Goal: Transaction & Acquisition: Purchase product/service

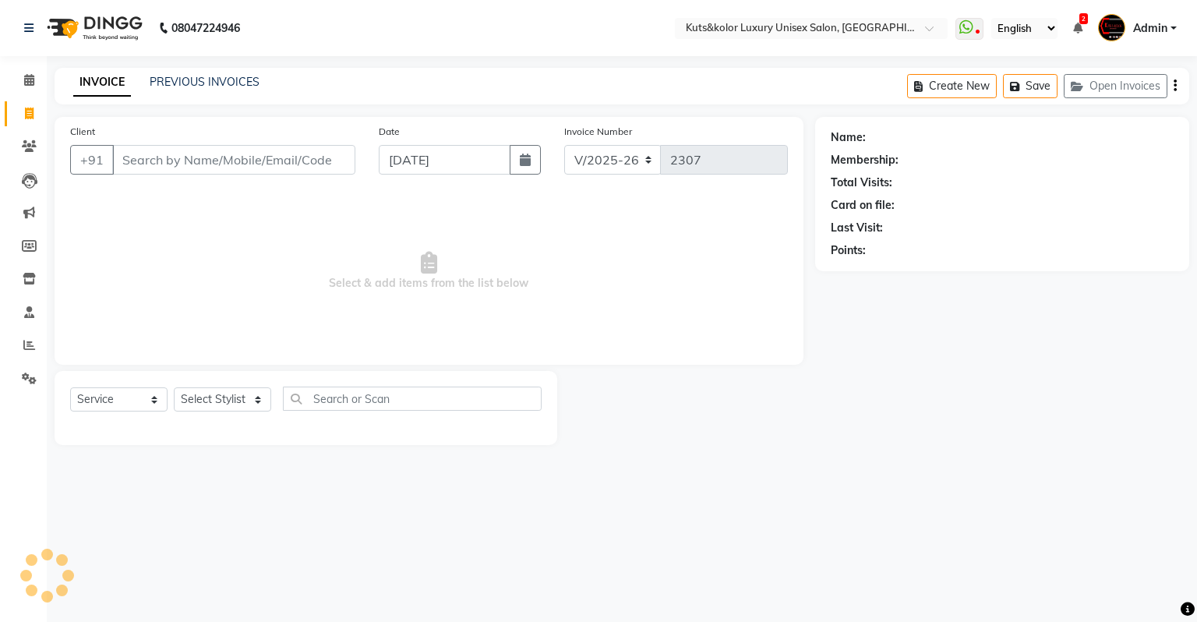
select select "4172"
select select "service"
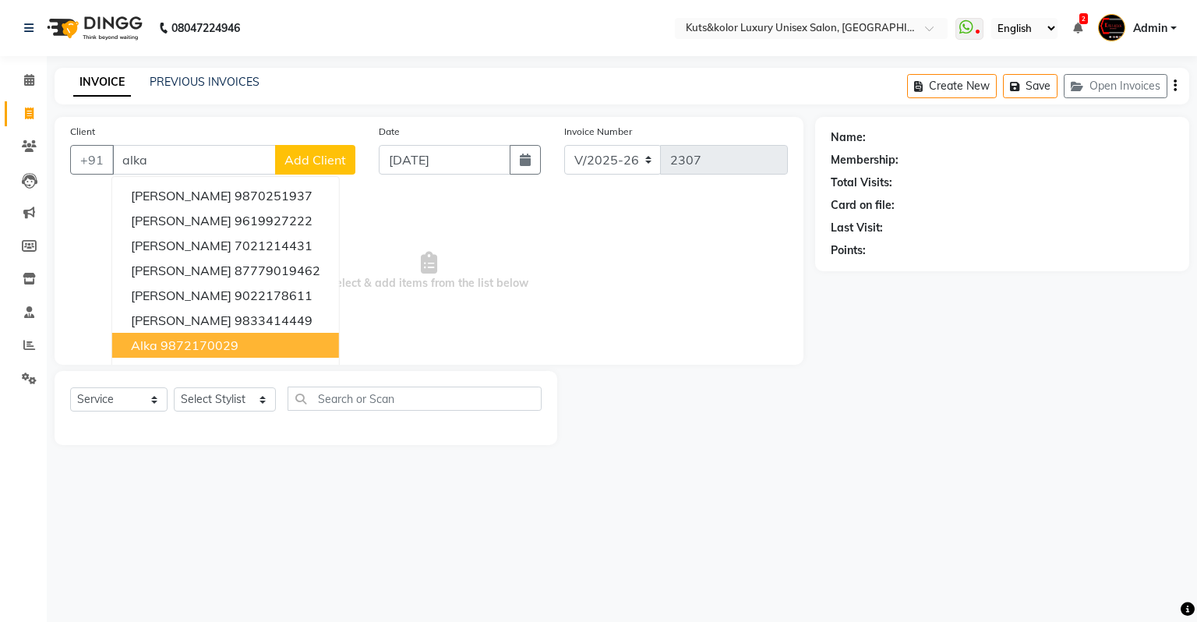
click at [201, 337] on button "Alka 9872170029" at bounding box center [225, 345] width 227 height 25
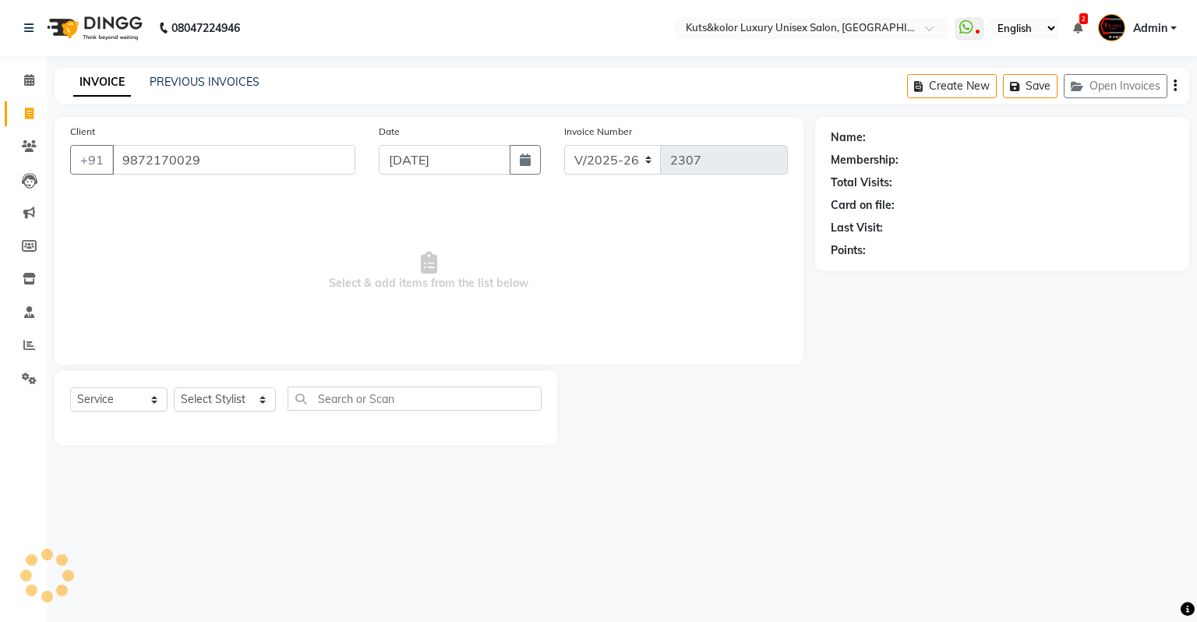
type input "9872170029"
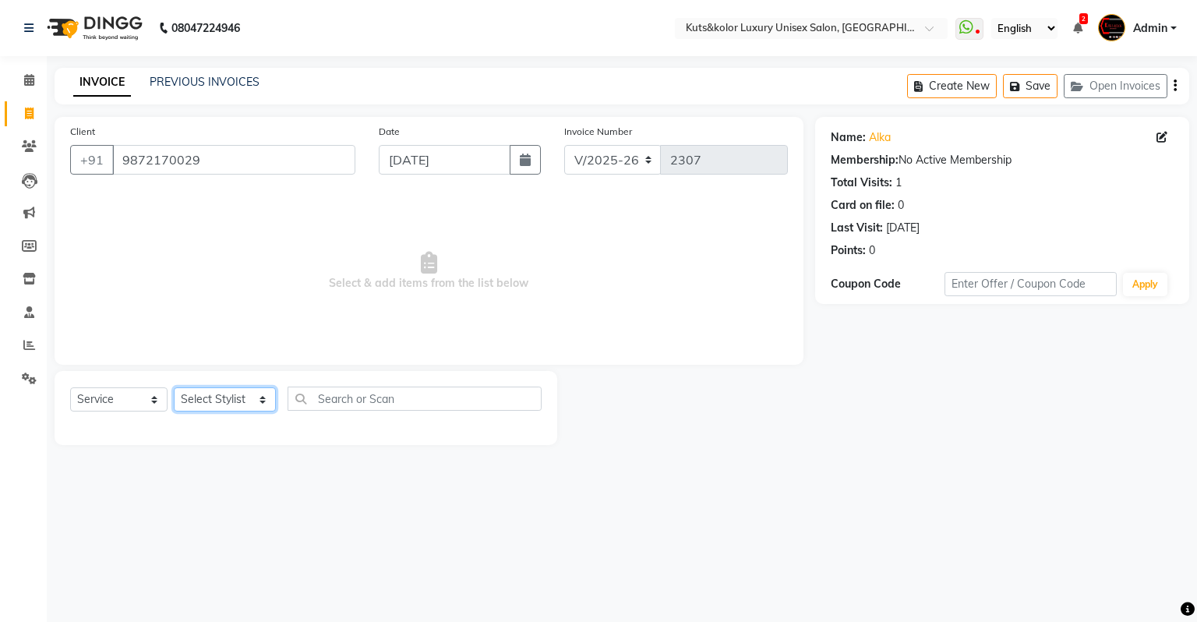
click at [225, 398] on select "Select Stylist [PERSON_NAME] [PERSON_NAME] [PERSON_NAME] [PERSON_NAME] [PERSON_…" at bounding box center [225, 399] width 102 height 24
select select "22535"
click at [174, 388] on select "Select Stylist [PERSON_NAME] [PERSON_NAME] [PERSON_NAME] [PERSON_NAME] [PERSON_…" at bounding box center [225, 399] width 102 height 24
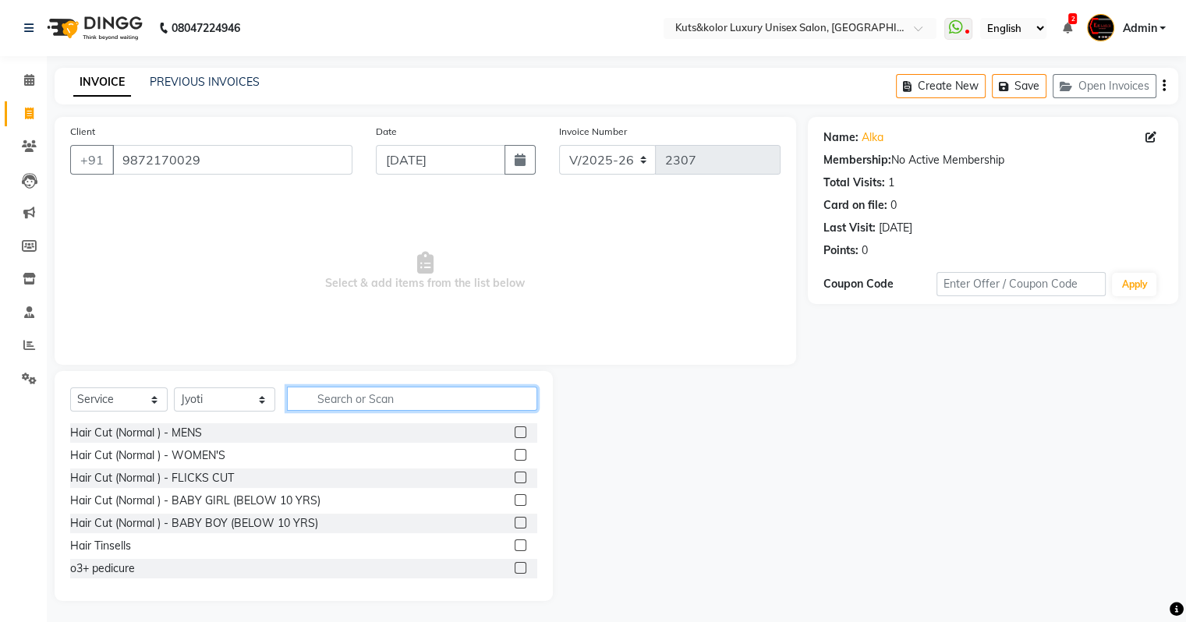
click at [313, 399] on input "text" at bounding box center [412, 399] width 250 height 24
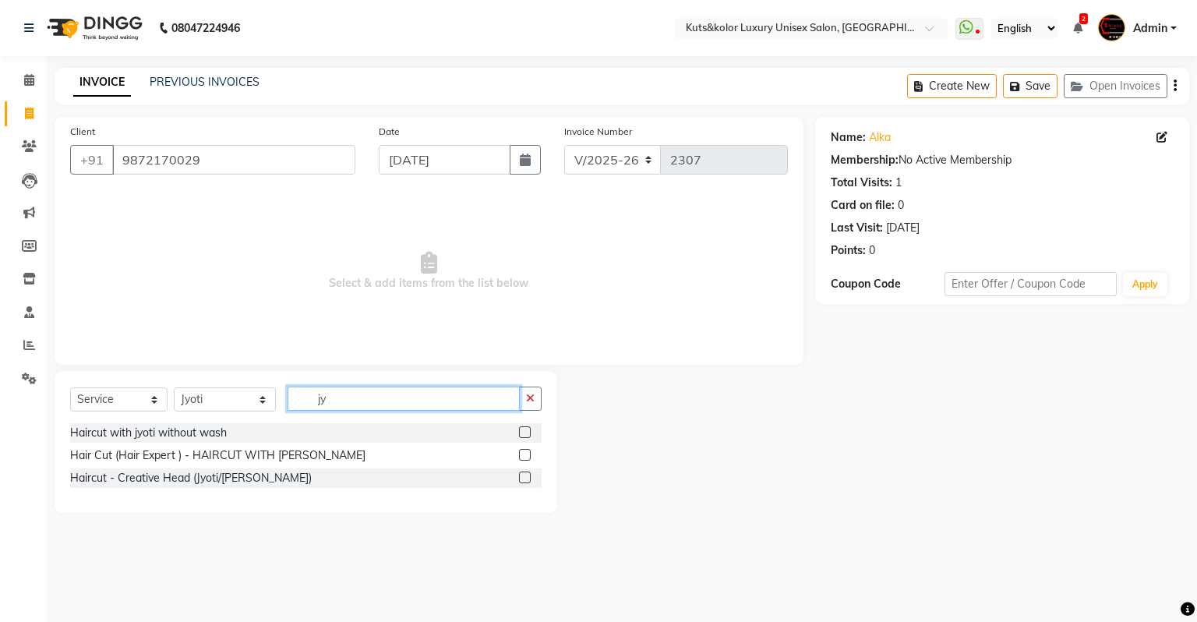
type input "jy"
click at [532, 430] on div at bounding box center [530, 432] width 23 height 19
click at [527, 432] on label at bounding box center [525, 432] width 12 height 12
click at [527, 432] on input "checkbox" at bounding box center [524, 433] width 10 height 10
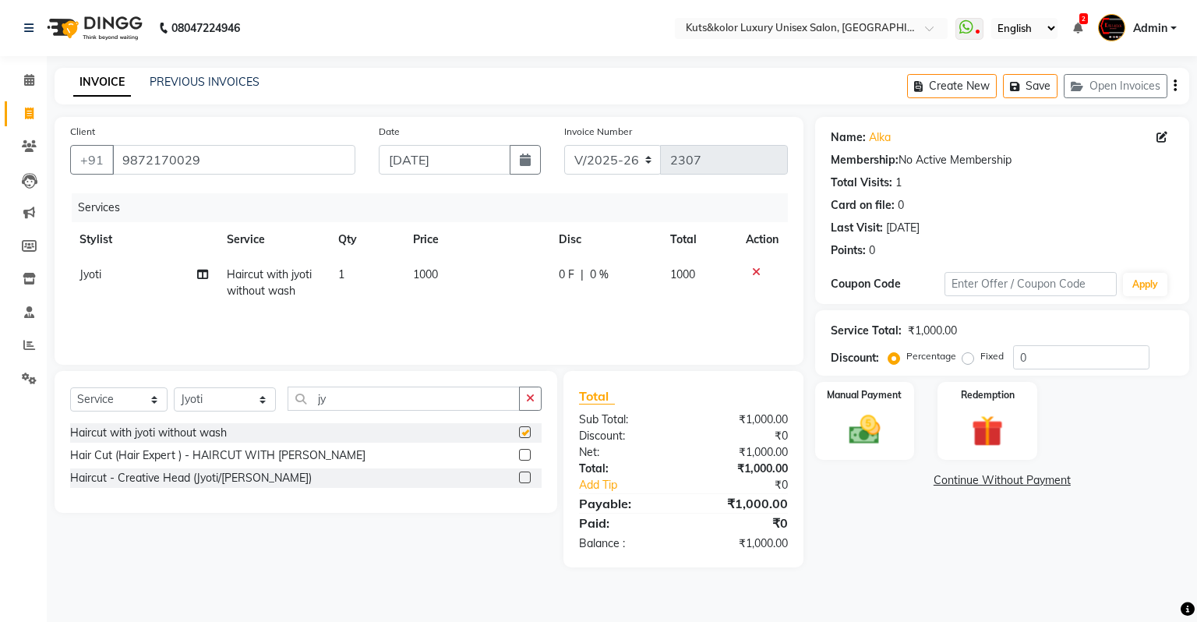
checkbox input "false"
click at [604, 278] on span "0 %" at bounding box center [599, 275] width 19 height 16
select select "22535"
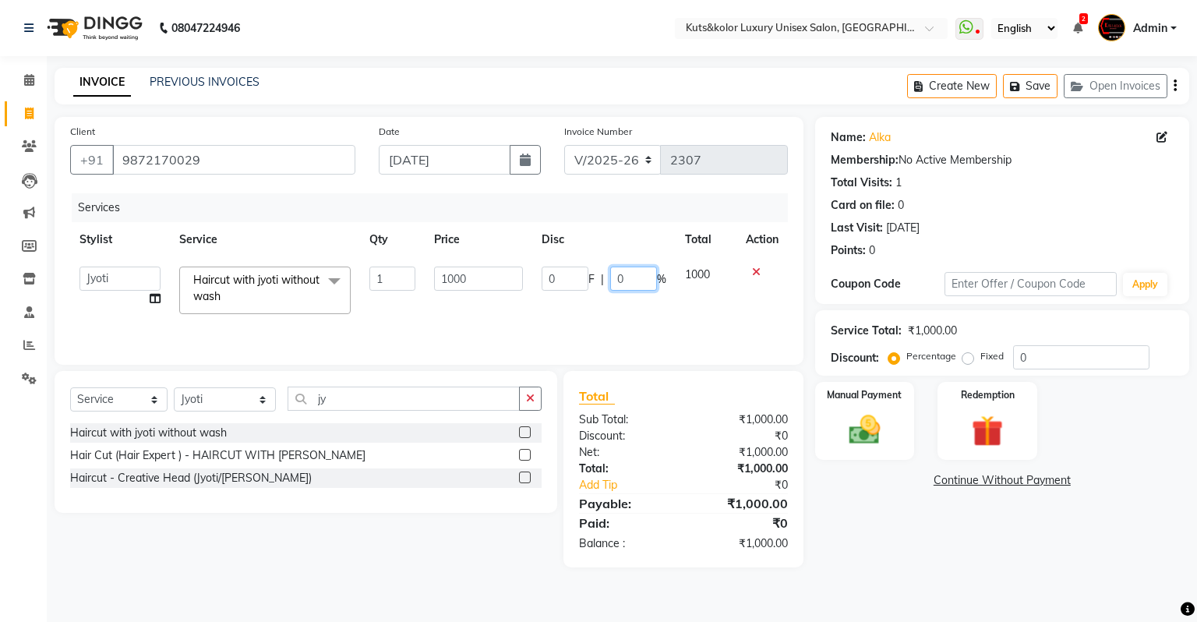
click at [631, 278] on input "0" at bounding box center [633, 279] width 47 height 24
type input "20"
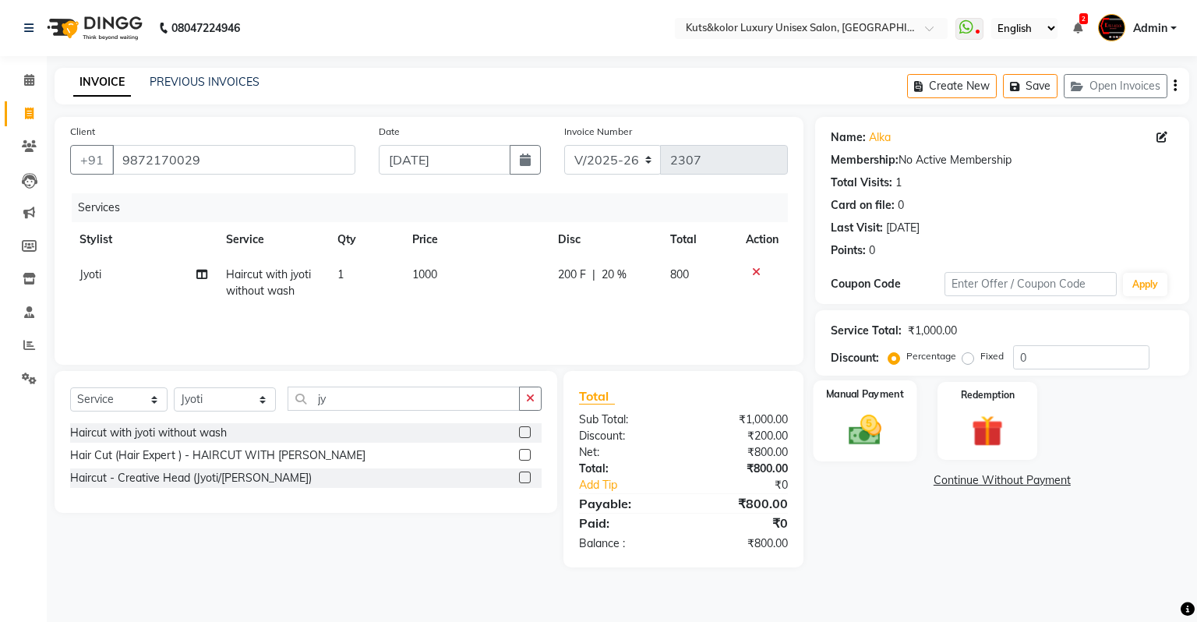
click at [879, 432] on img at bounding box center [864, 430] width 53 height 37
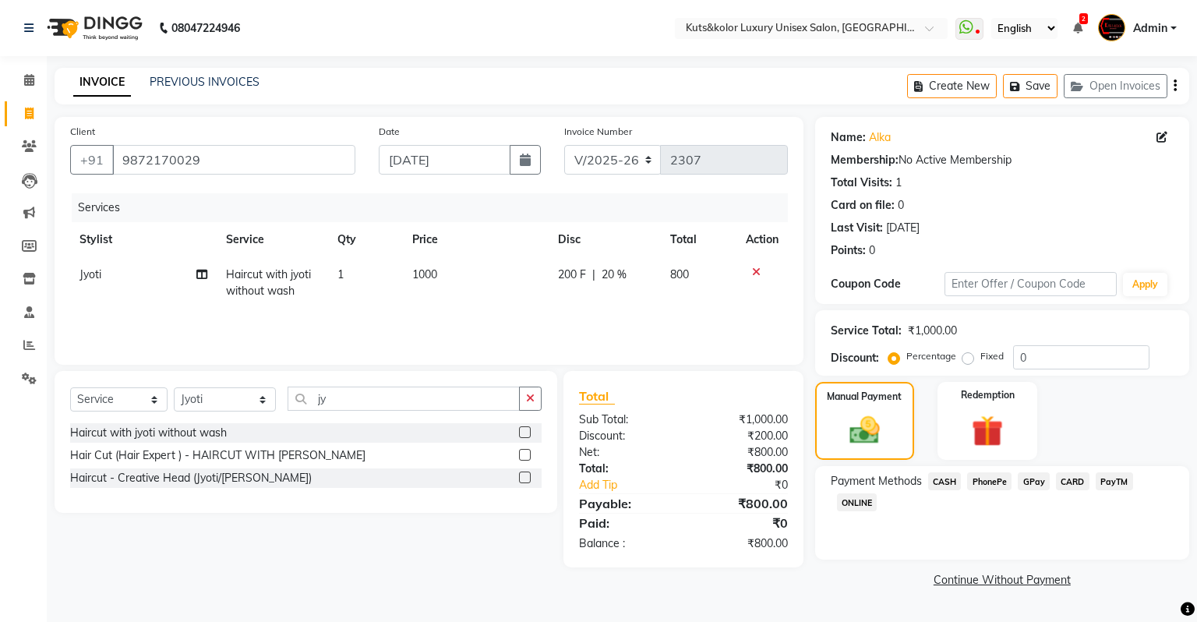
click at [949, 480] on span "CASH" at bounding box center [946, 481] width 34 height 18
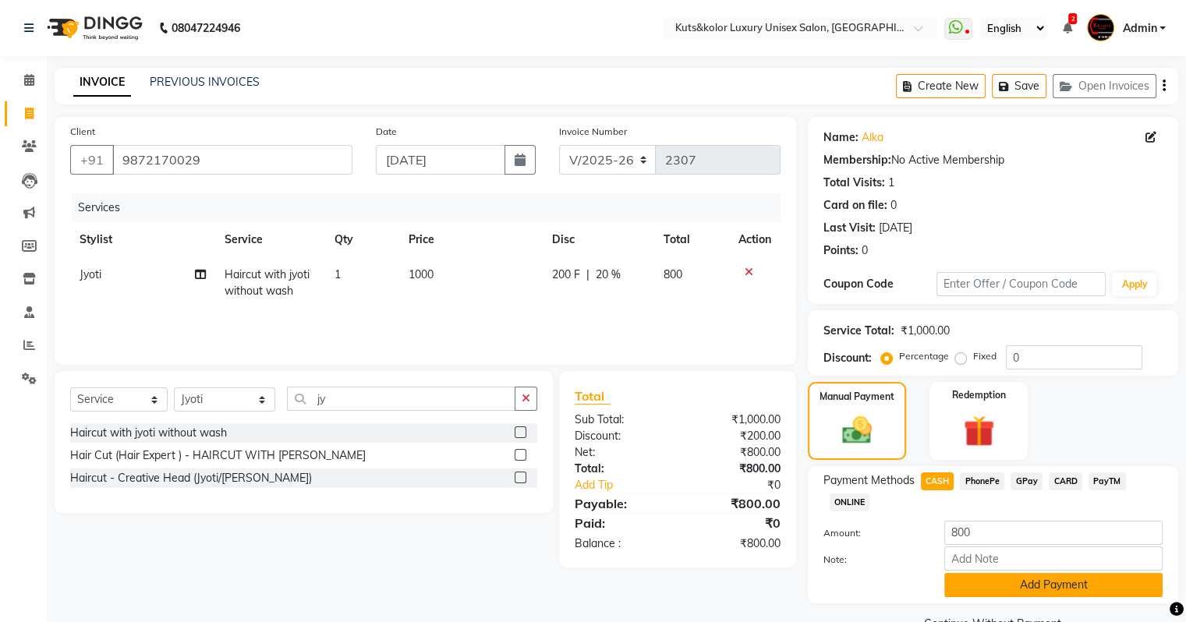
click at [996, 589] on button "Add Payment" at bounding box center [1053, 585] width 218 height 24
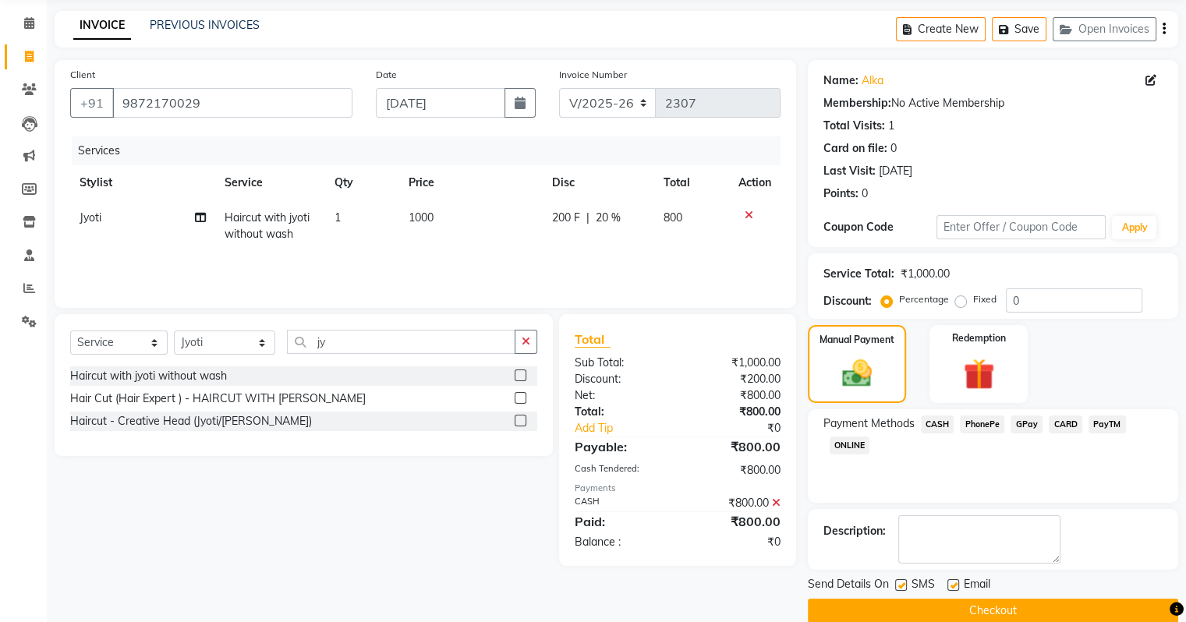
scroll to position [80, 0]
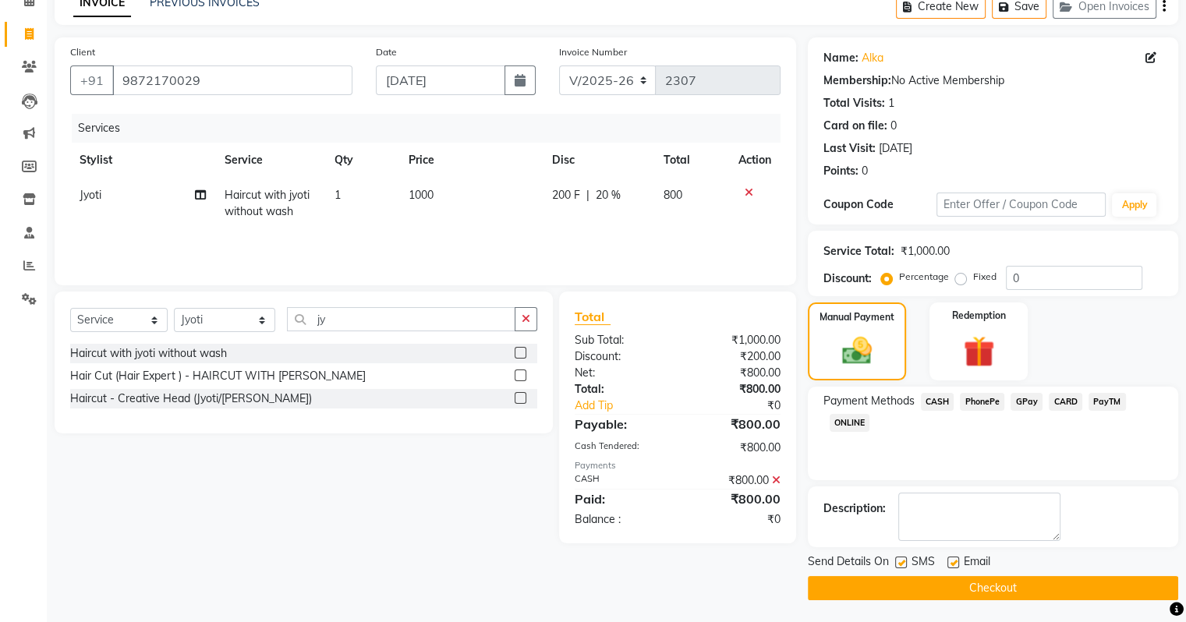
click at [900, 563] on label at bounding box center [901, 563] width 12 height 12
click at [900, 563] on input "checkbox" at bounding box center [900, 563] width 10 height 10
checkbox input "false"
click at [900, 593] on button "Checkout" at bounding box center [993, 588] width 370 height 24
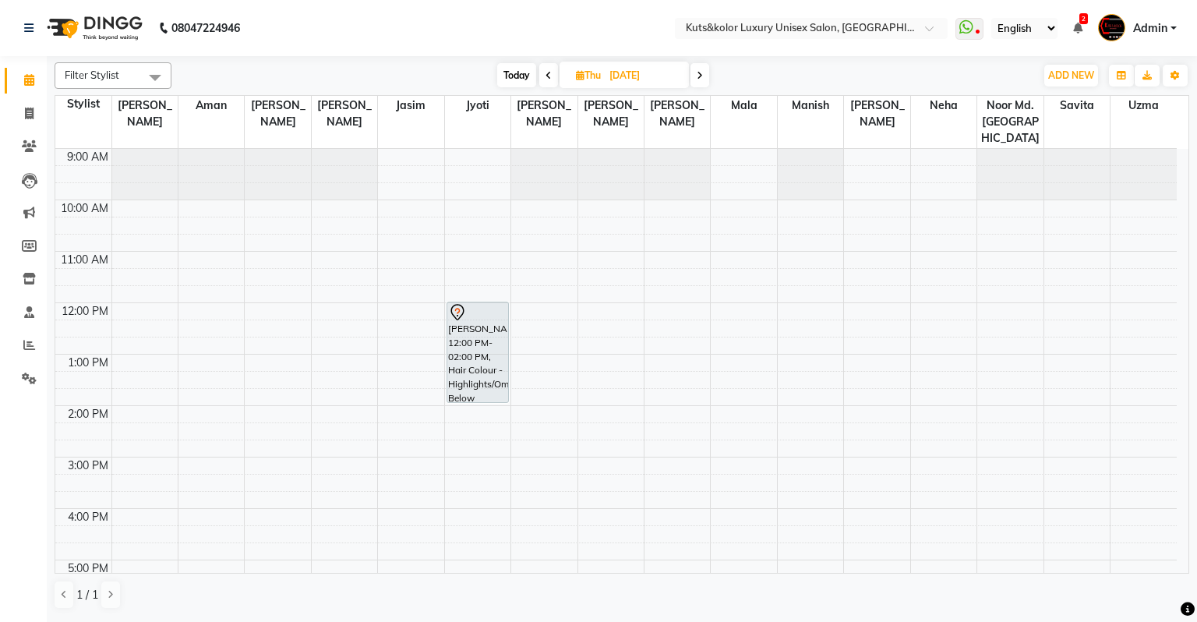
click at [529, 70] on span "Today" at bounding box center [516, 75] width 39 height 24
type input "[DATE]"
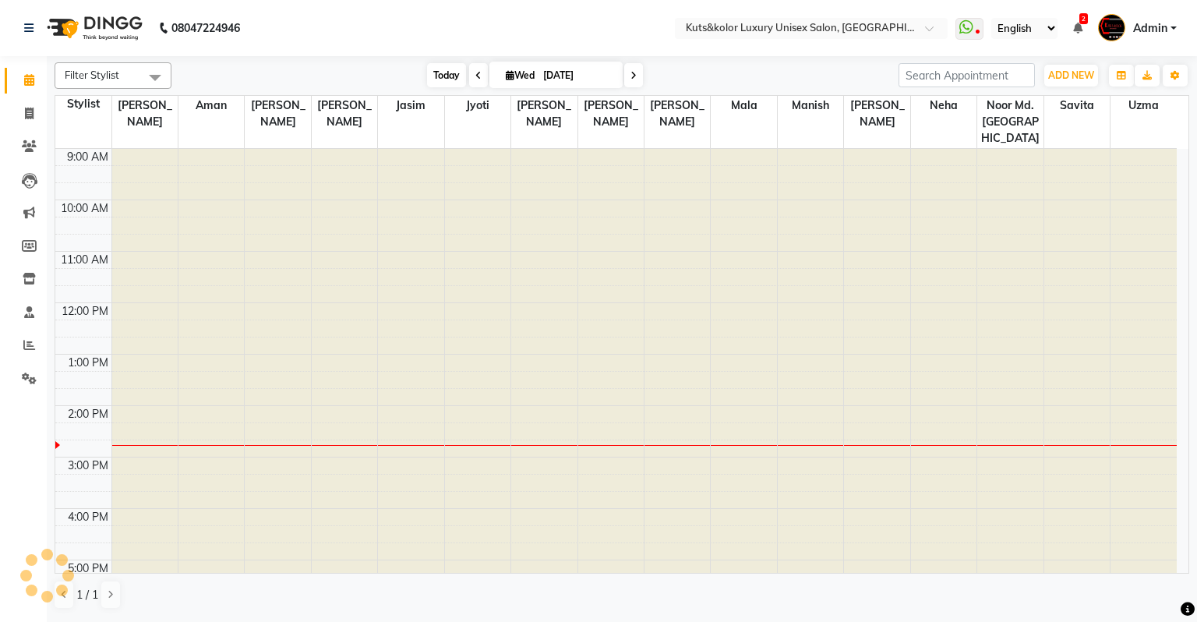
click at [529, 70] on span "Wed" at bounding box center [520, 75] width 37 height 12
select select "9"
select select "2025"
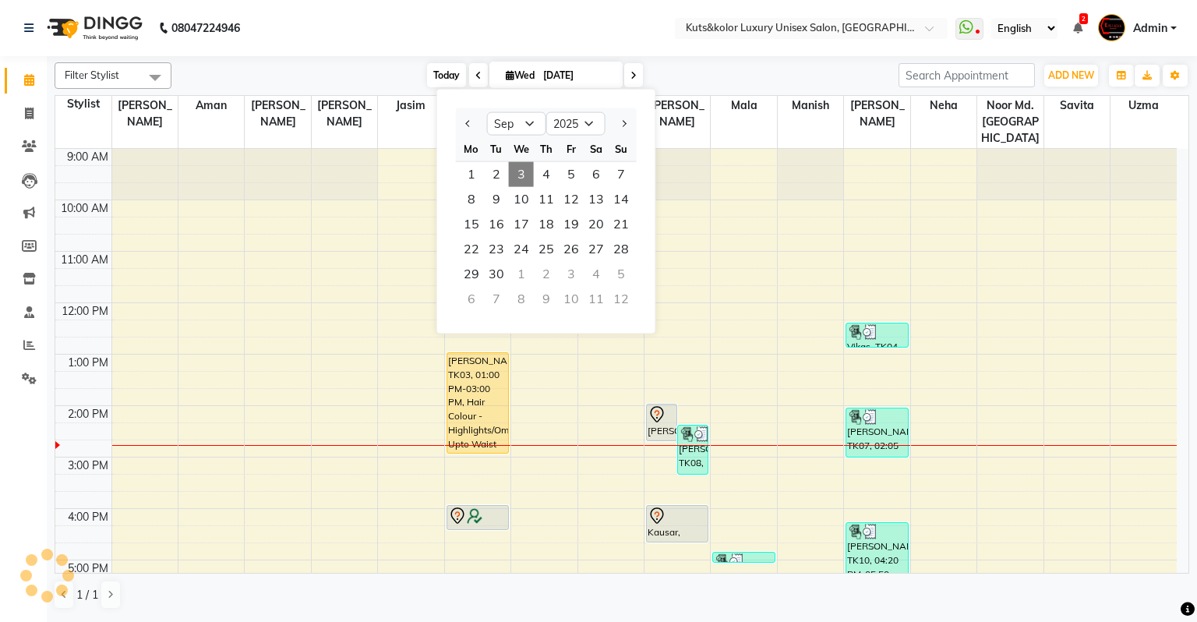
scroll to position [221, 0]
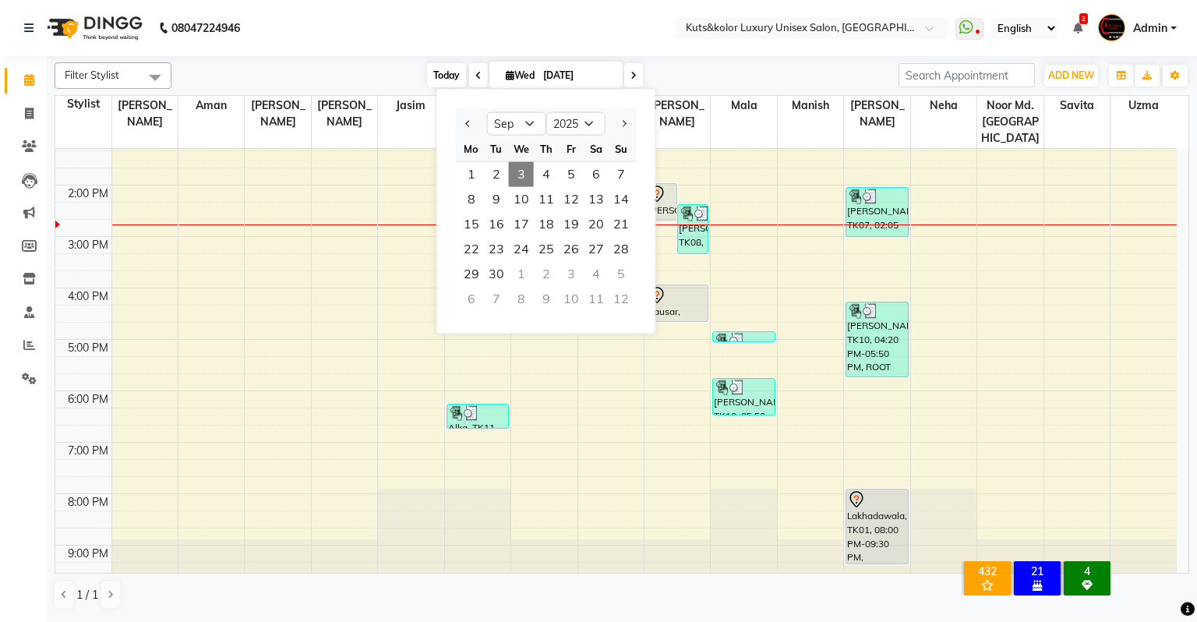
click at [444, 75] on span "Today" at bounding box center [446, 75] width 39 height 24
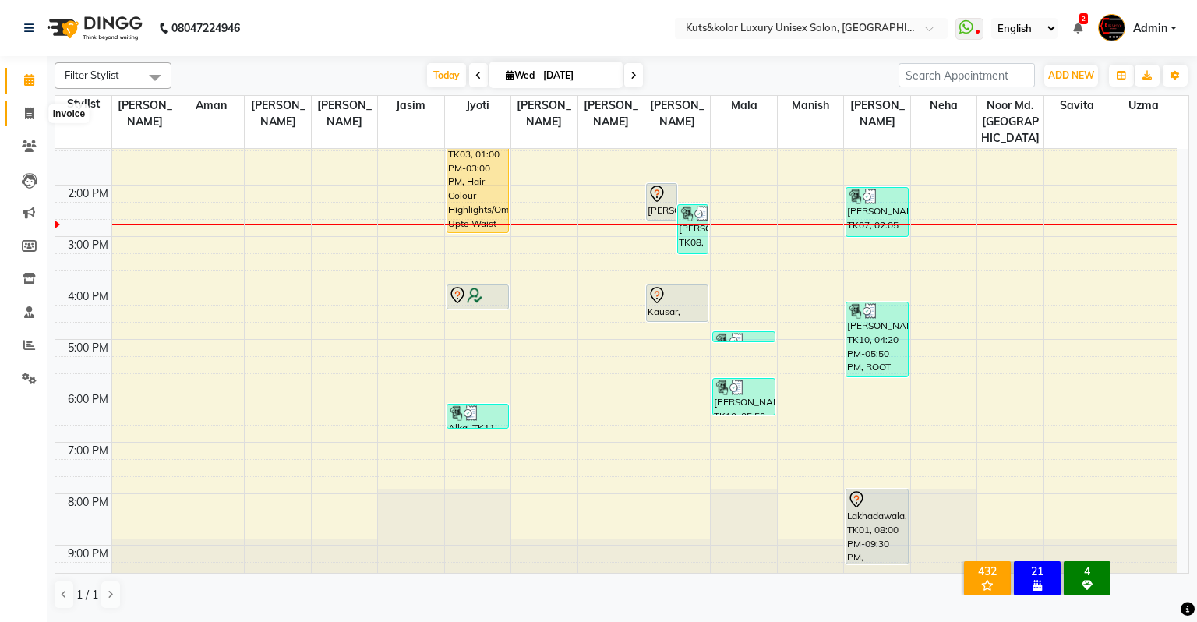
click at [22, 117] on span at bounding box center [29, 114] width 27 height 18
select select "4172"
select select "service"
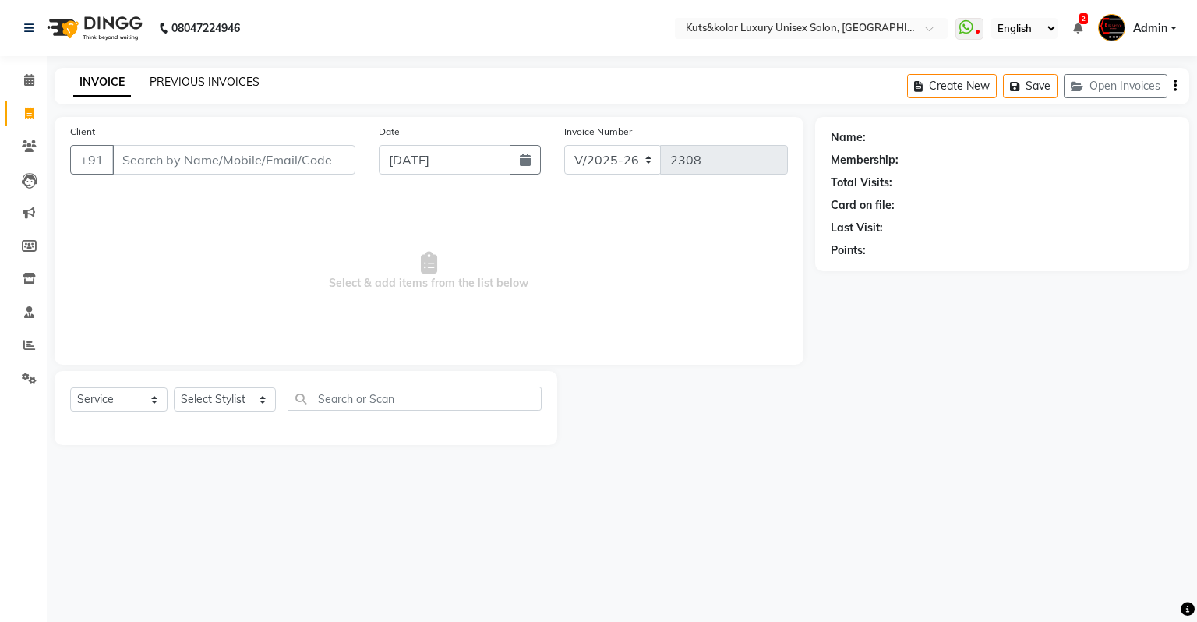
click at [206, 83] on link "PREVIOUS INVOICES" at bounding box center [205, 82] width 110 height 14
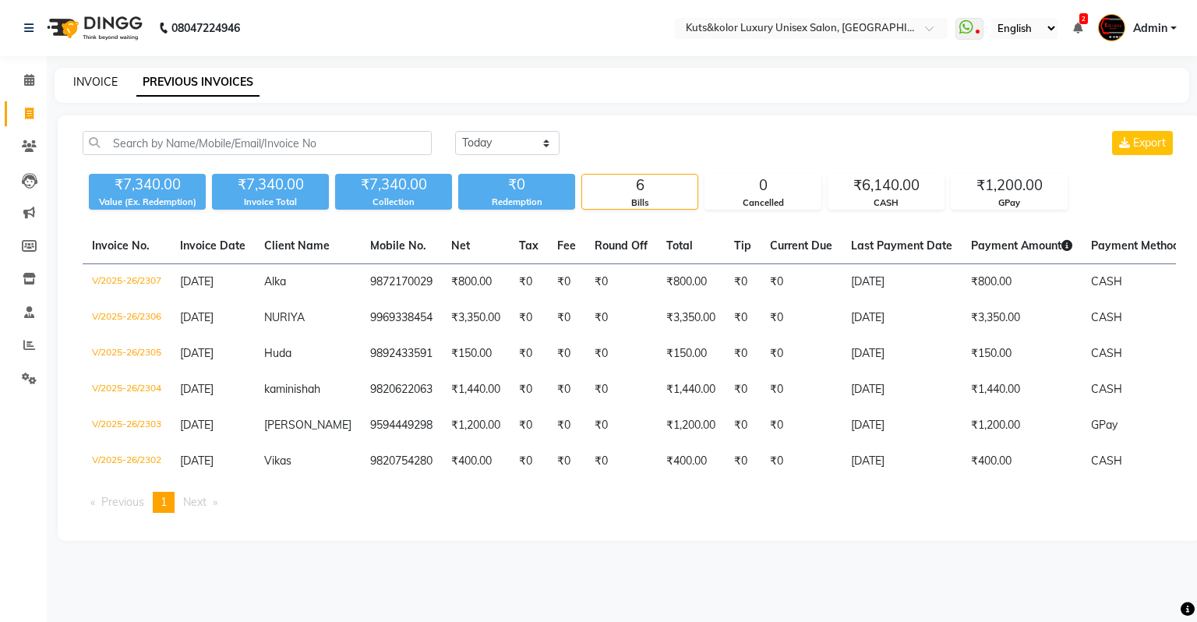
click at [106, 84] on link "INVOICE" at bounding box center [95, 82] width 44 height 14
select select "4172"
select select "service"
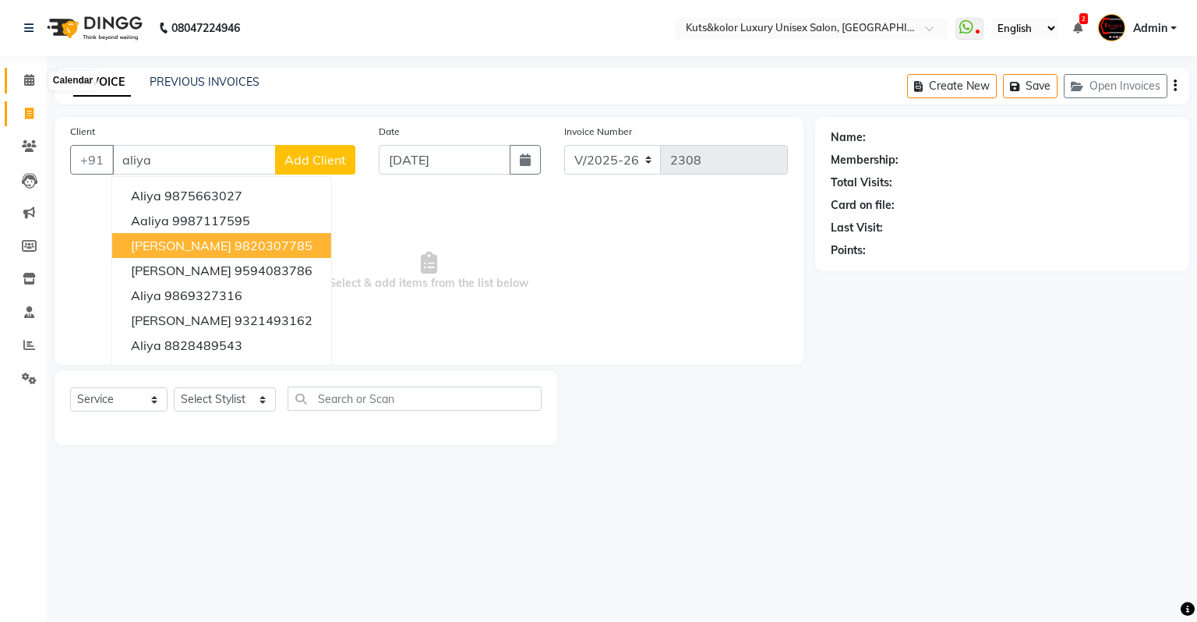
type input "aliya"
click at [30, 84] on icon at bounding box center [29, 80] width 10 height 12
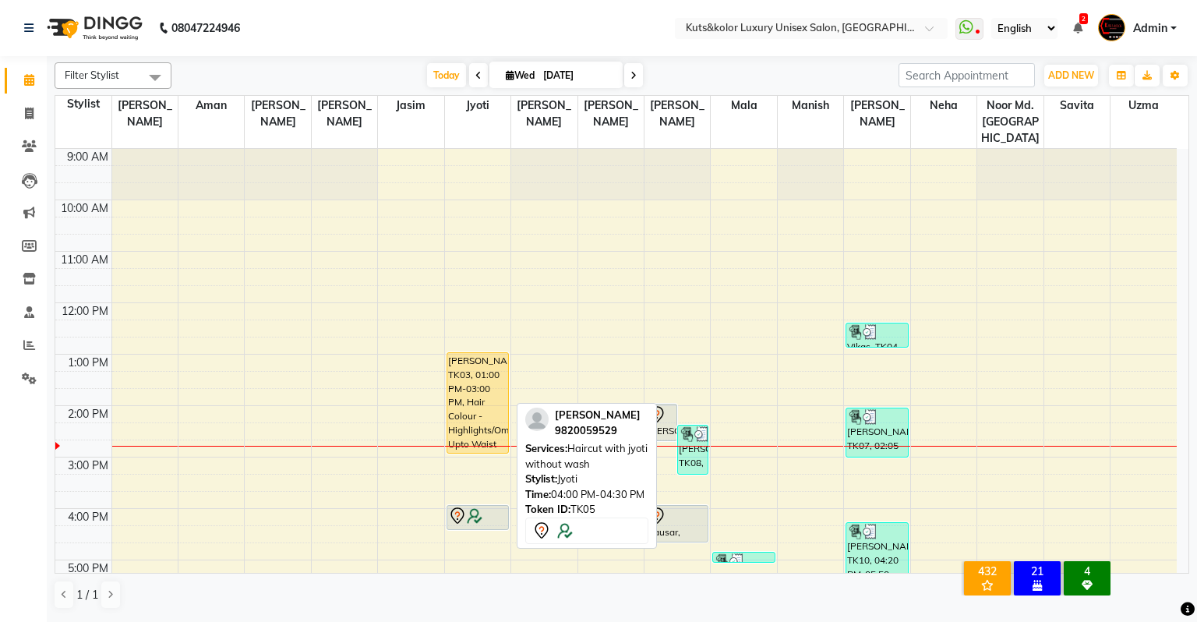
click at [473, 526] on div at bounding box center [477, 529] width 61 height 6
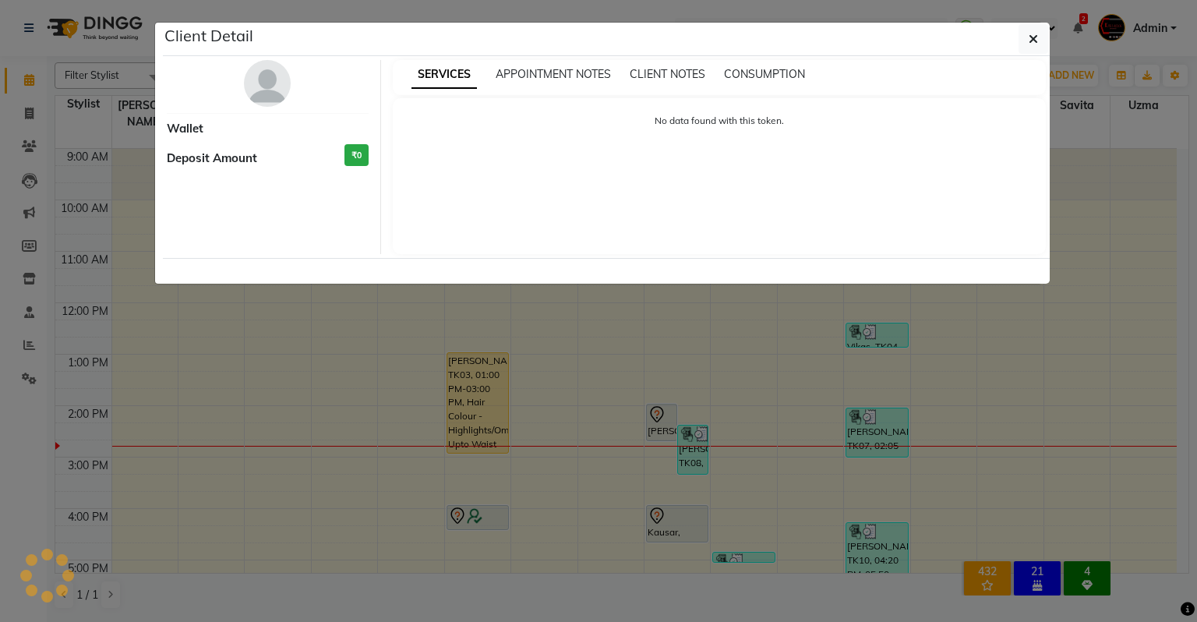
select select "7"
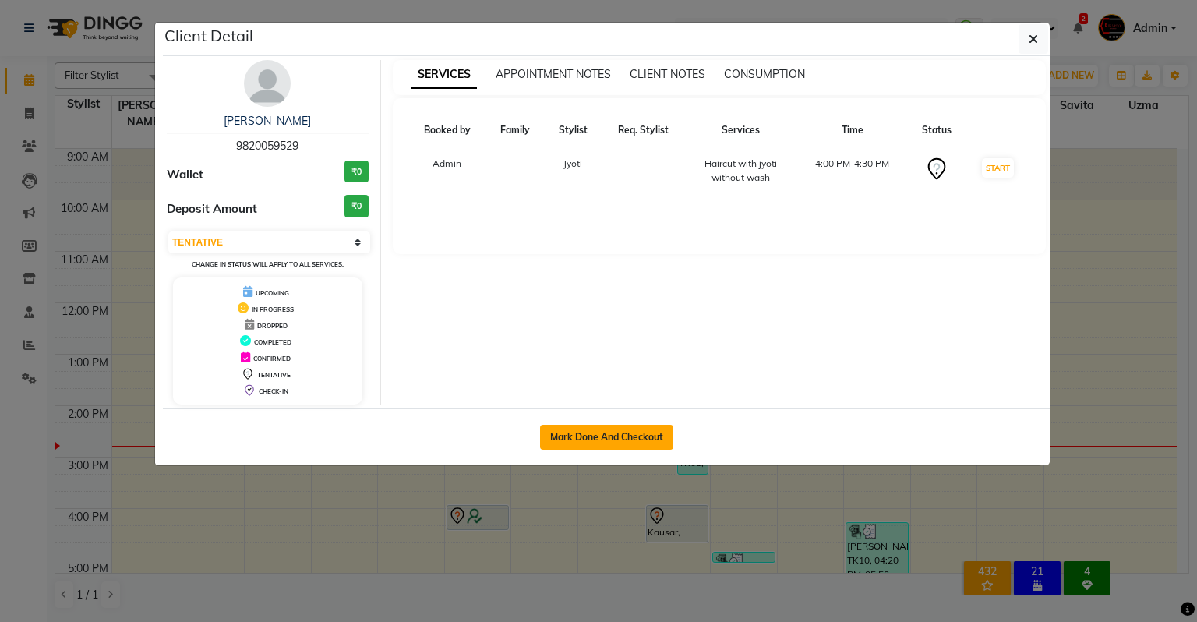
click at [570, 437] on button "Mark Done And Checkout" at bounding box center [606, 437] width 133 height 25
select select "4172"
select select "service"
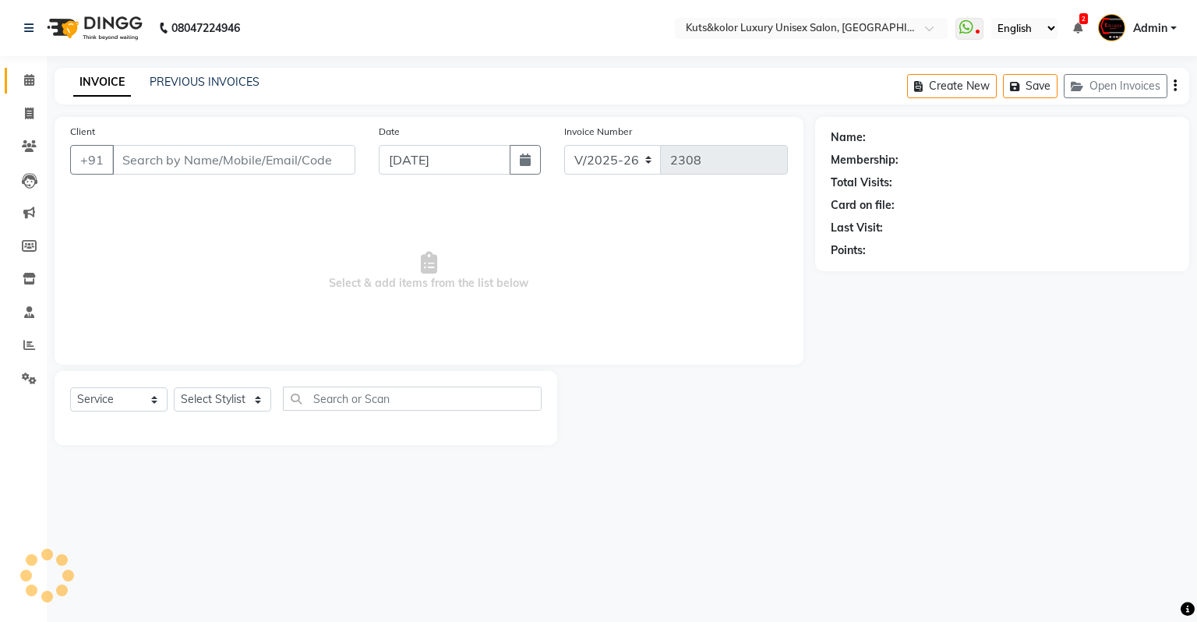
type input "9820059529"
select select "22535"
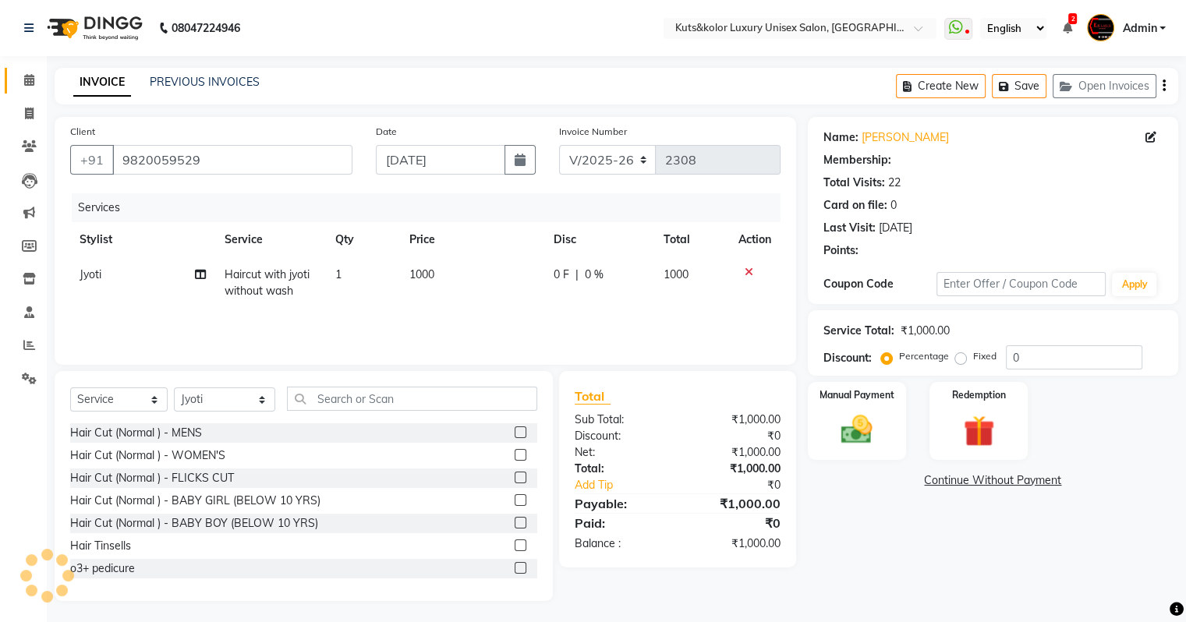
select select "1: Object"
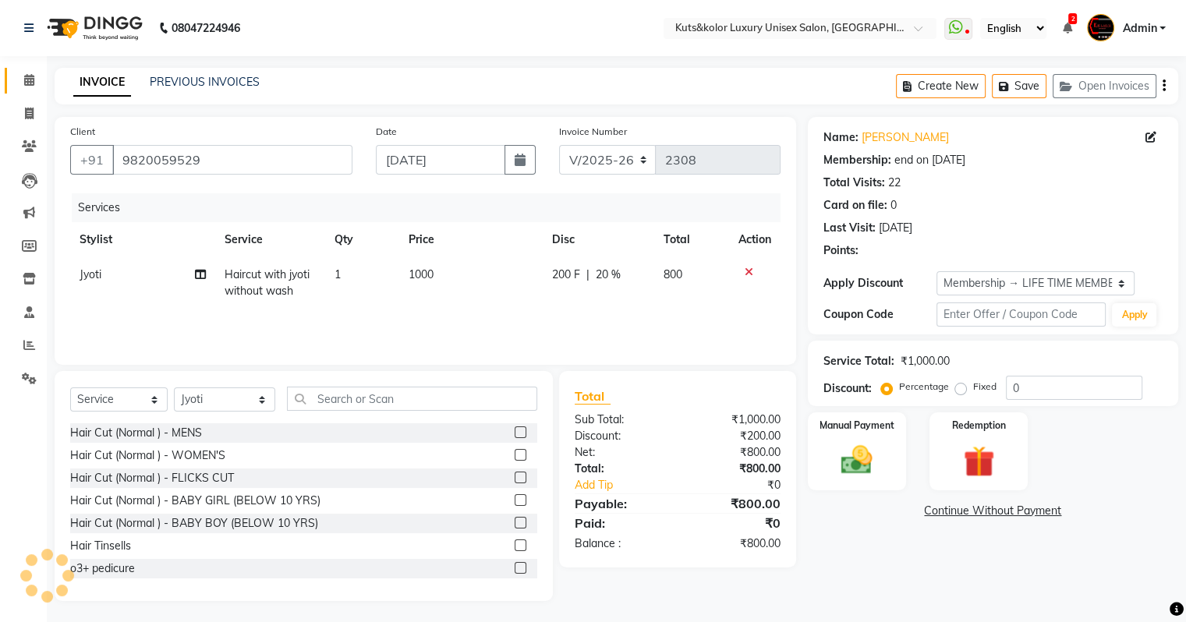
type input "20"
click at [458, 281] on td "1000" at bounding box center [471, 282] width 144 height 51
select select "22535"
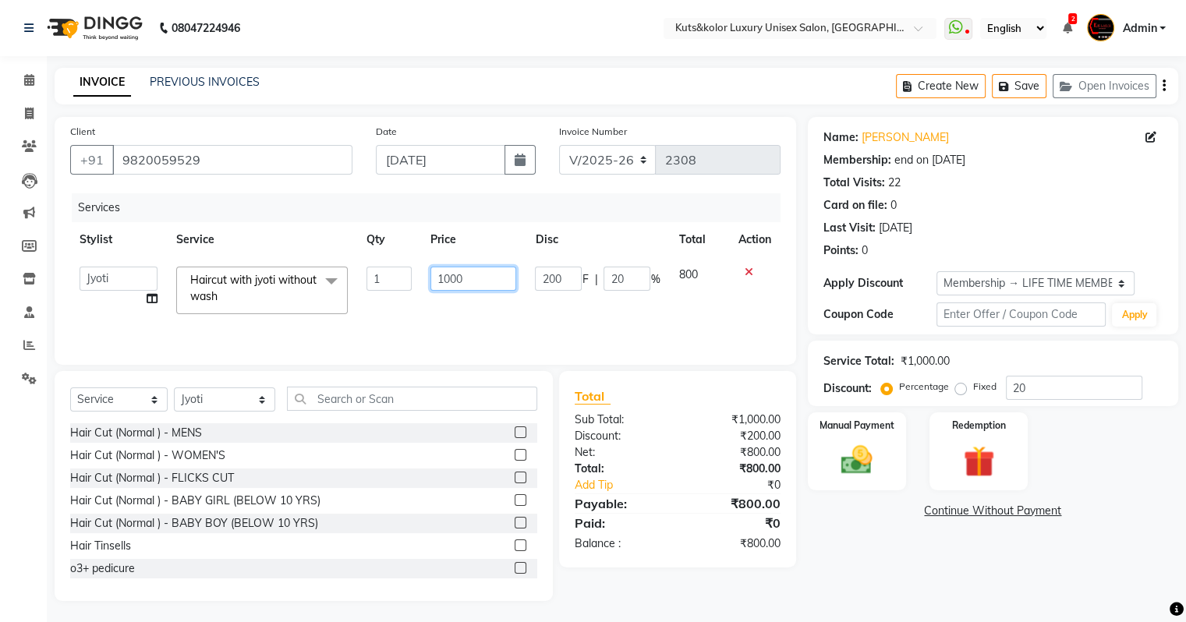
click at [459, 281] on input "1000" at bounding box center [473, 279] width 86 height 24
type input "1250"
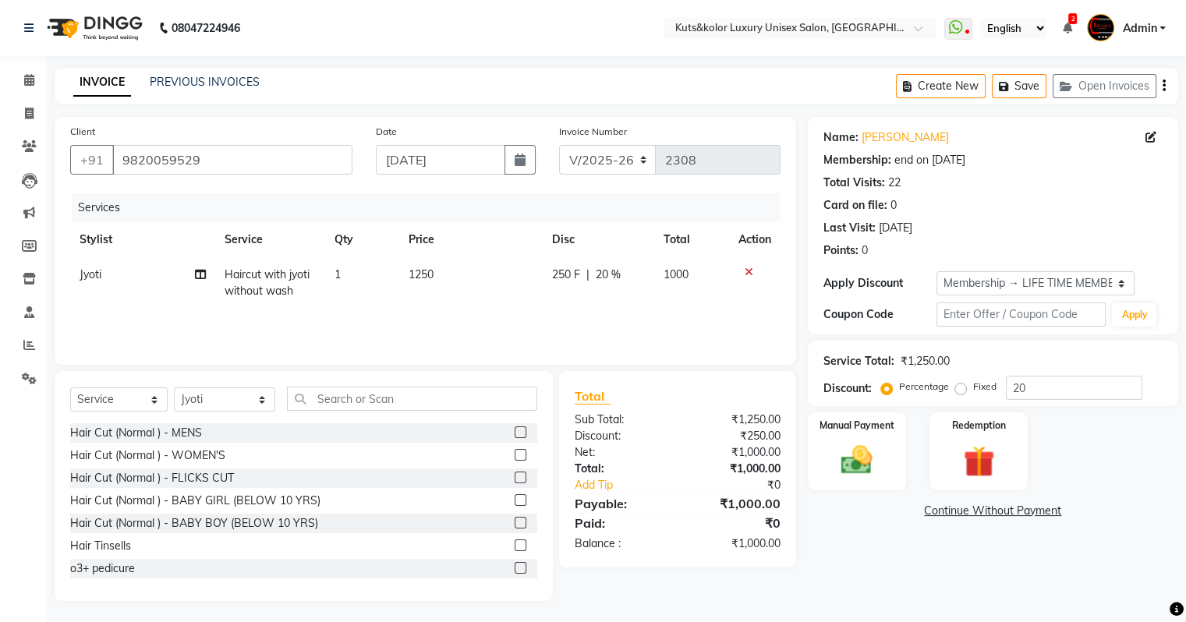
click at [465, 324] on div "Services Stylist Service Qty Price Disc Total Action Jyoti Haircut with jyoti w…" at bounding box center [425, 271] width 710 height 156
click at [600, 275] on span "20 %" at bounding box center [608, 275] width 25 height 16
select select "22535"
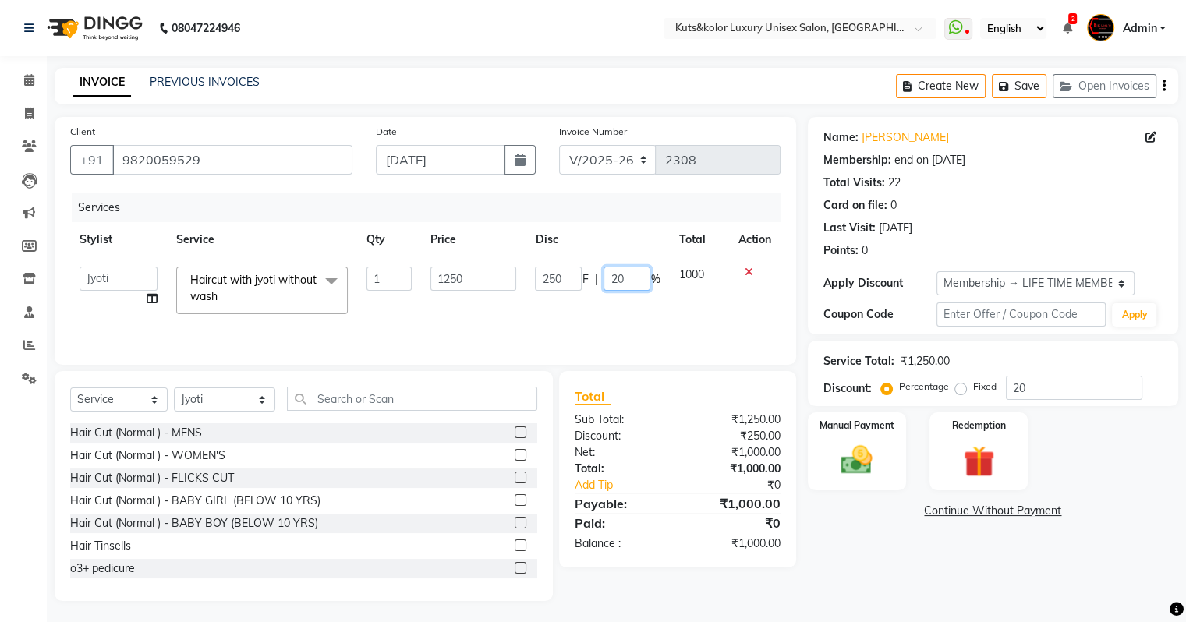
click at [646, 276] on input "20" at bounding box center [626, 279] width 47 height 24
type input "2"
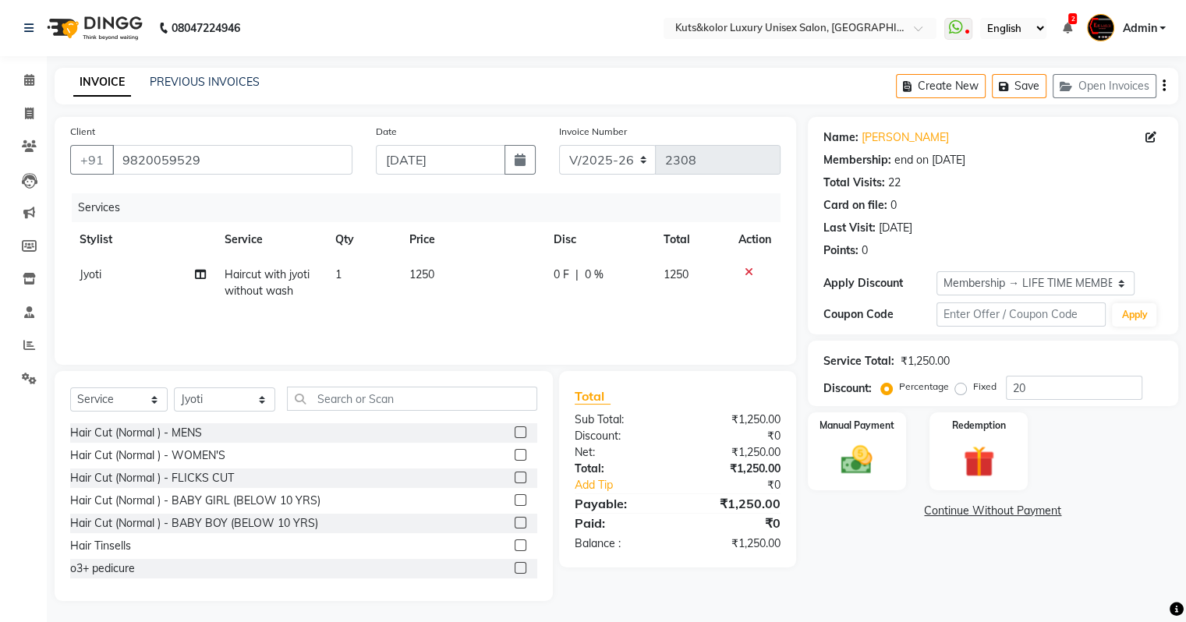
click at [637, 325] on div "Services Stylist Service Qty Price Disc Total Action Jyoti Haircut with jyoti w…" at bounding box center [425, 271] width 710 height 156
click at [840, 488] on div "Manual Payment" at bounding box center [856, 451] width 102 height 80
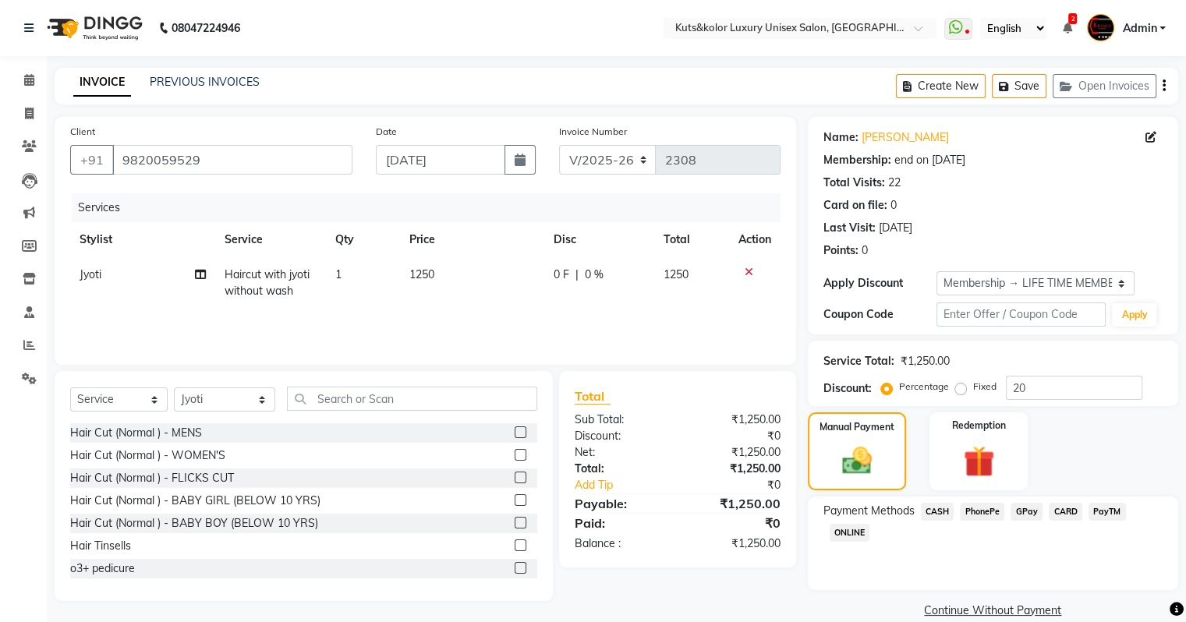
click at [850, 514] on span "CASH" at bounding box center [938, 512] width 34 height 18
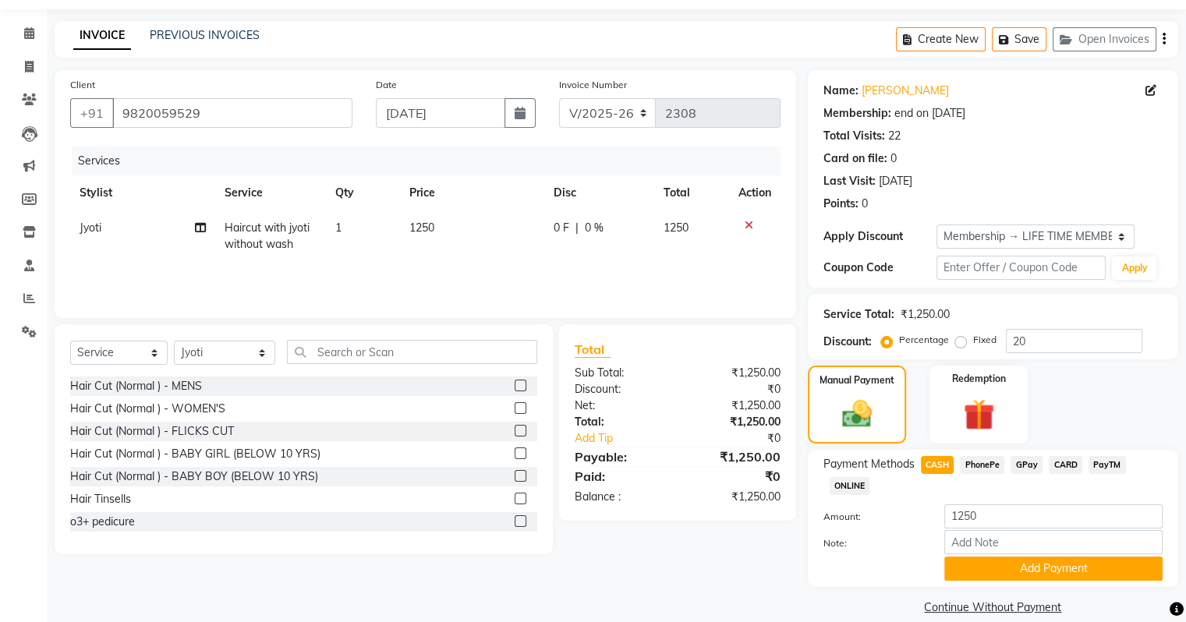
scroll to position [69, 0]
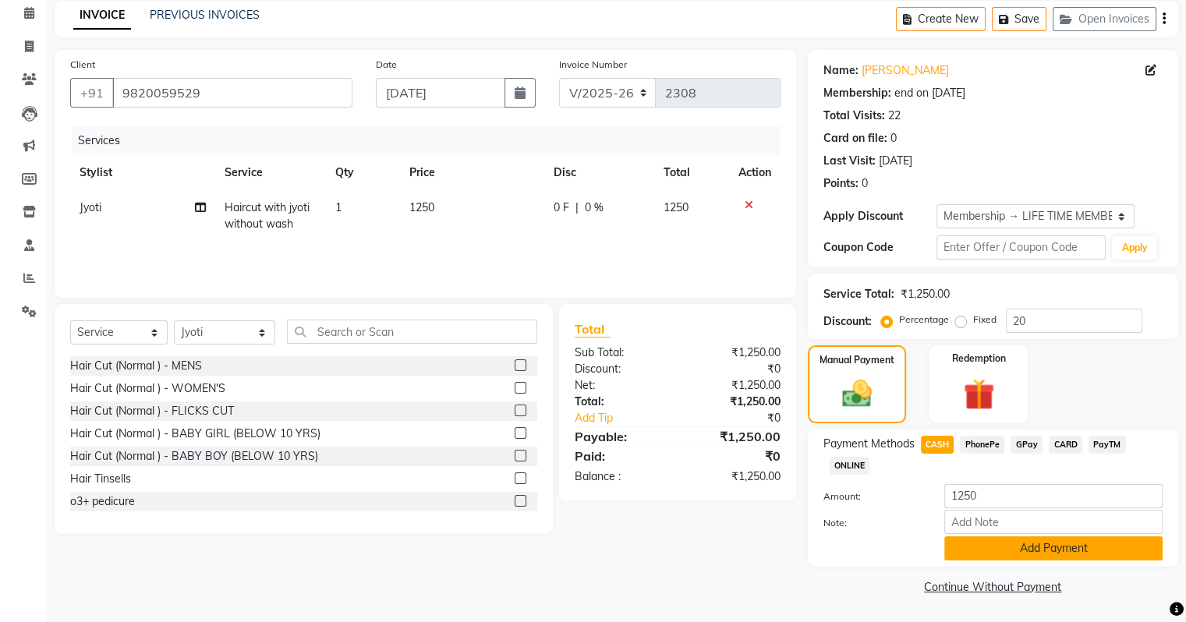
click at [850, 534] on button "Add Payment" at bounding box center [1053, 548] width 218 height 24
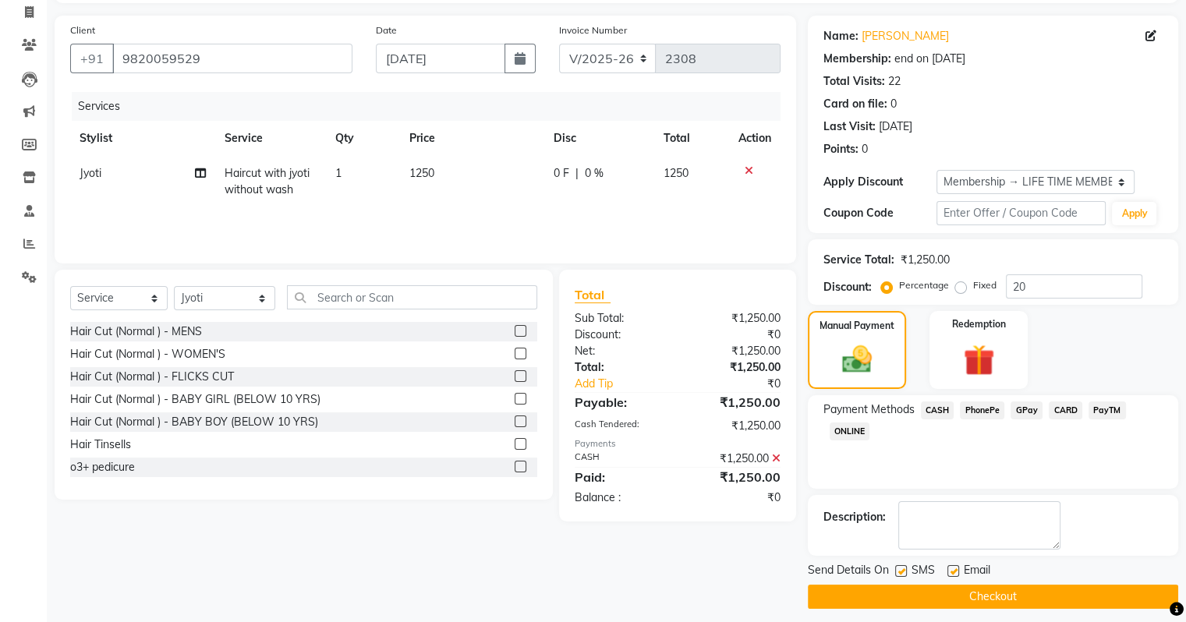
scroll to position [109, 0]
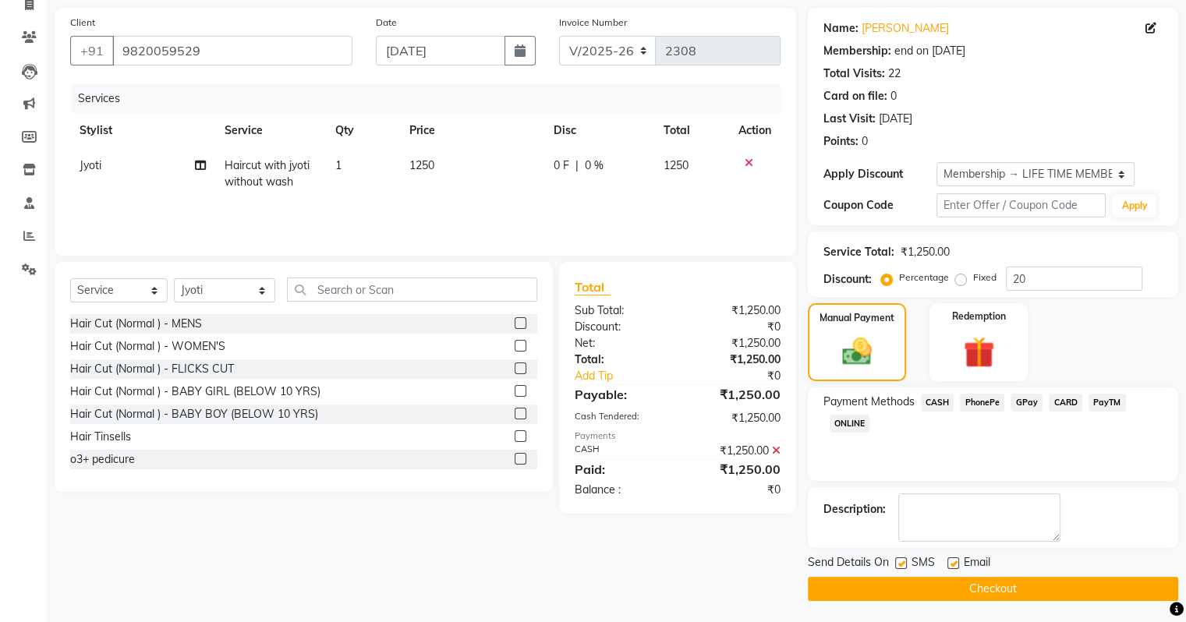
click at [850, 534] on label at bounding box center [901, 563] width 12 height 12
click at [850, 534] on input "checkbox" at bounding box center [900, 564] width 10 height 10
checkbox input "false"
click at [850, 534] on button "Checkout" at bounding box center [993, 589] width 370 height 24
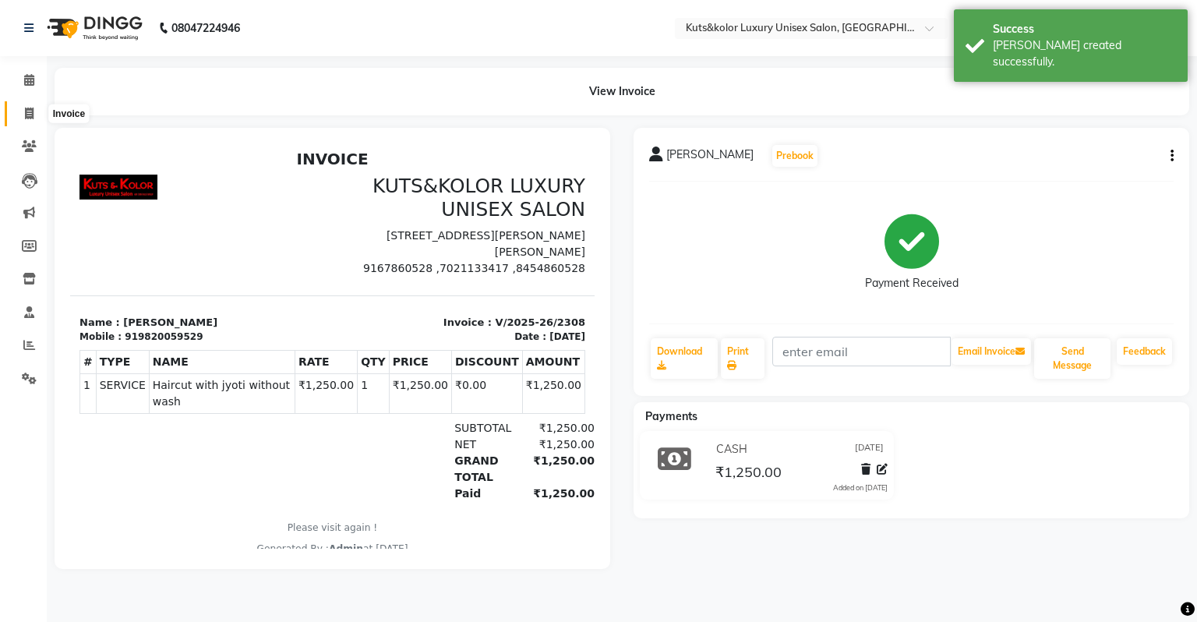
click at [31, 115] on icon at bounding box center [29, 114] width 9 height 12
select select "4172"
select select "service"
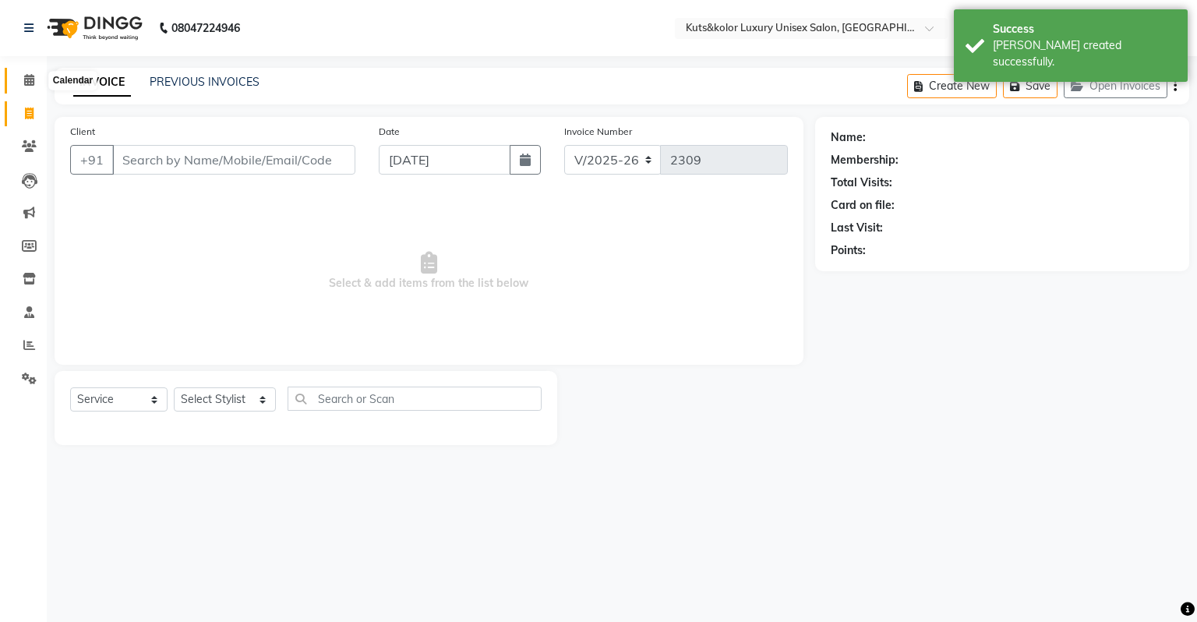
click at [30, 86] on icon at bounding box center [29, 80] width 10 height 12
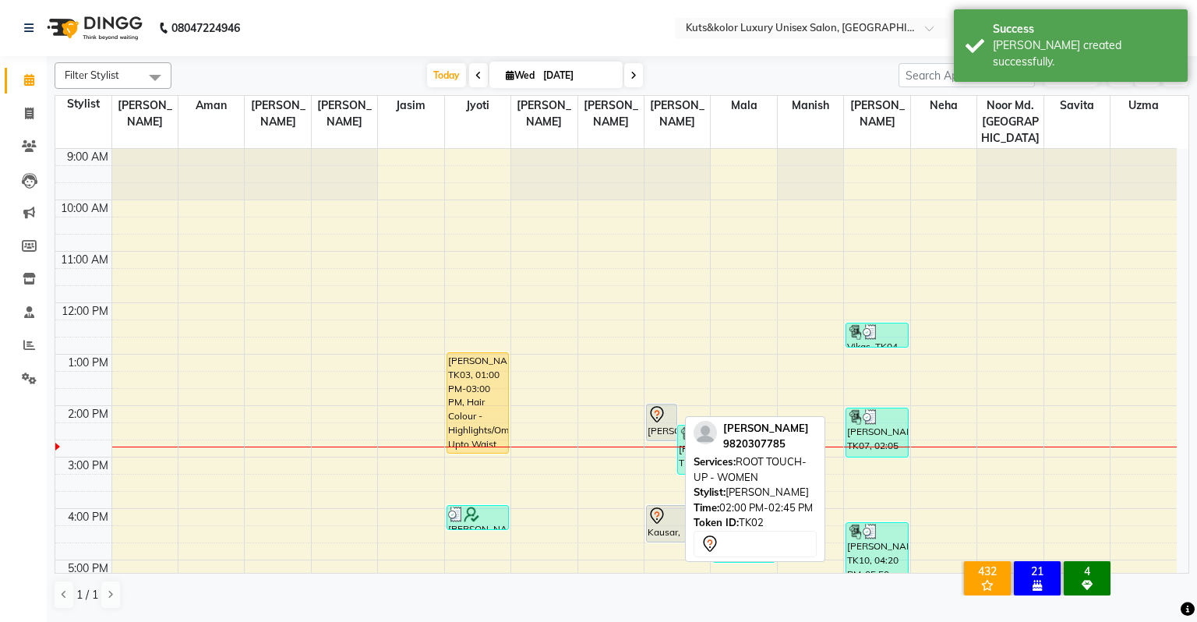
click at [661, 405] on icon at bounding box center [657, 414] width 19 height 19
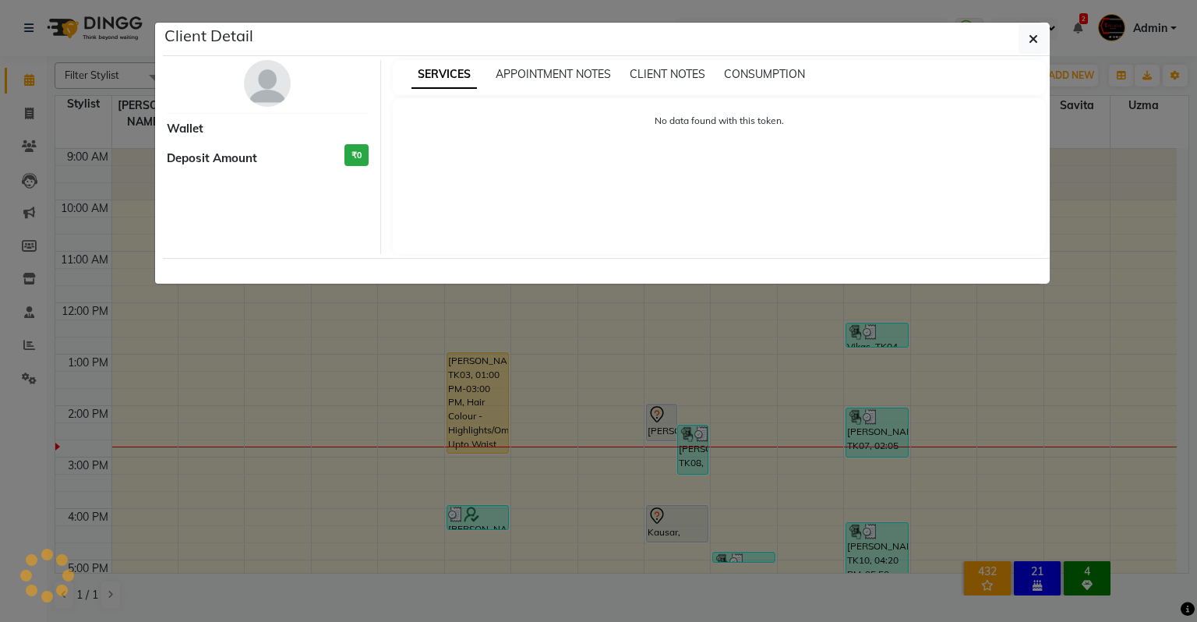
select select "7"
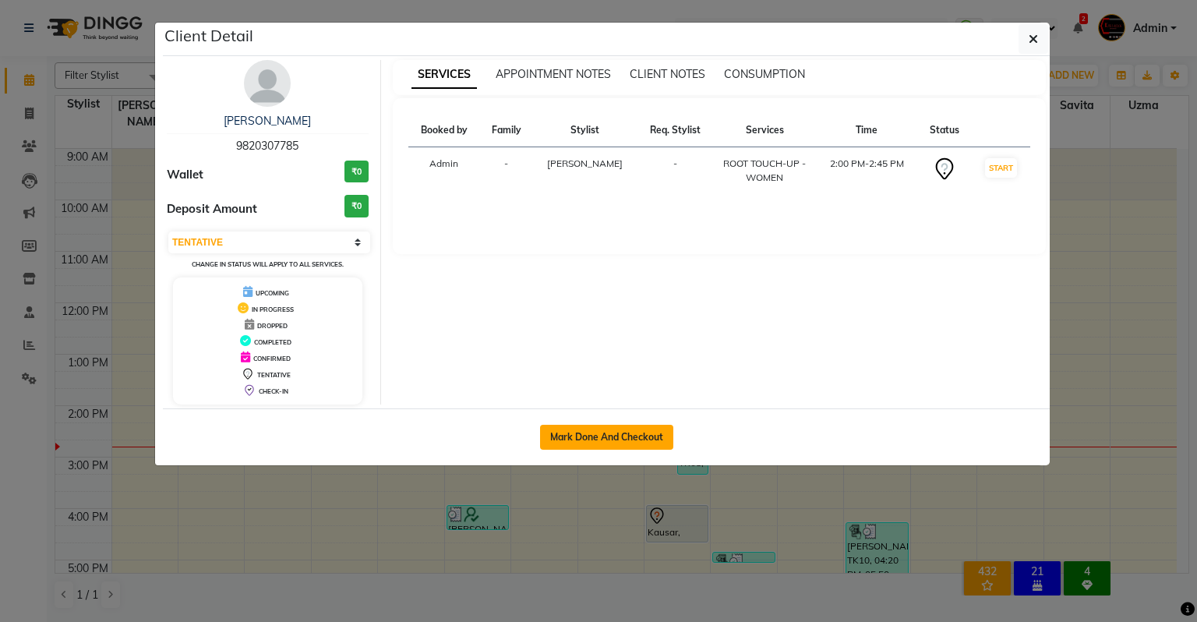
click at [605, 434] on button "Mark Done And Checkout" at bounding box center [606, 437] width 133 height 25
select select "4172"
select select "service"
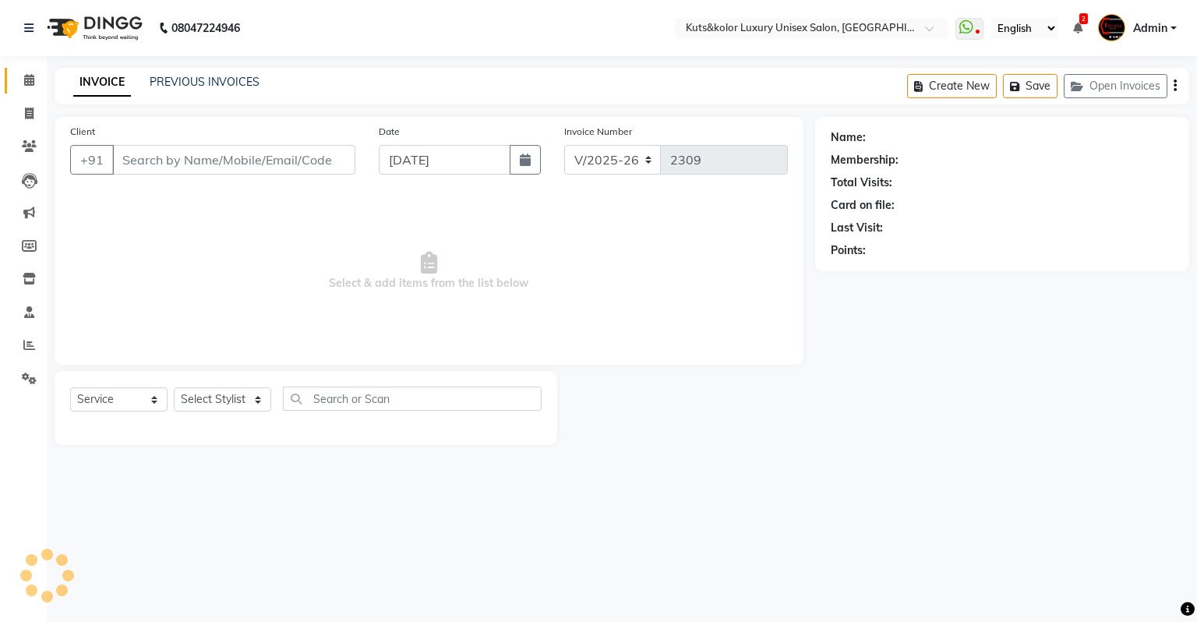
type input "9820307785"
select select "72682"
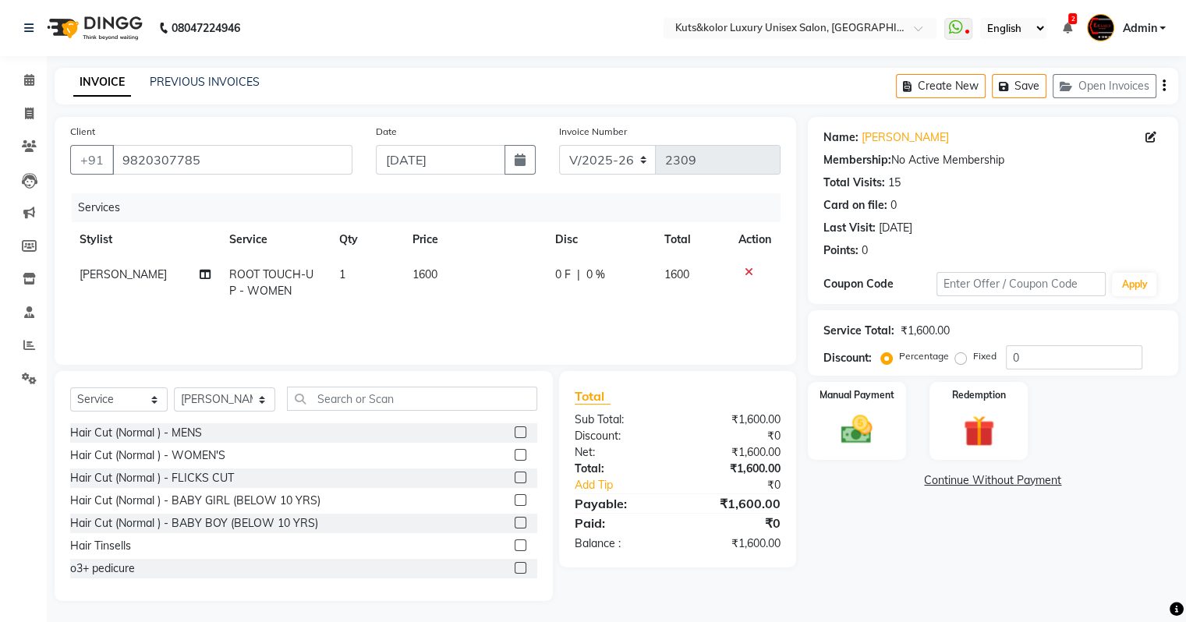
click at [444, 274] on td "1600" at bounding box center [474, 282] width 143 height 51
select select "72682"
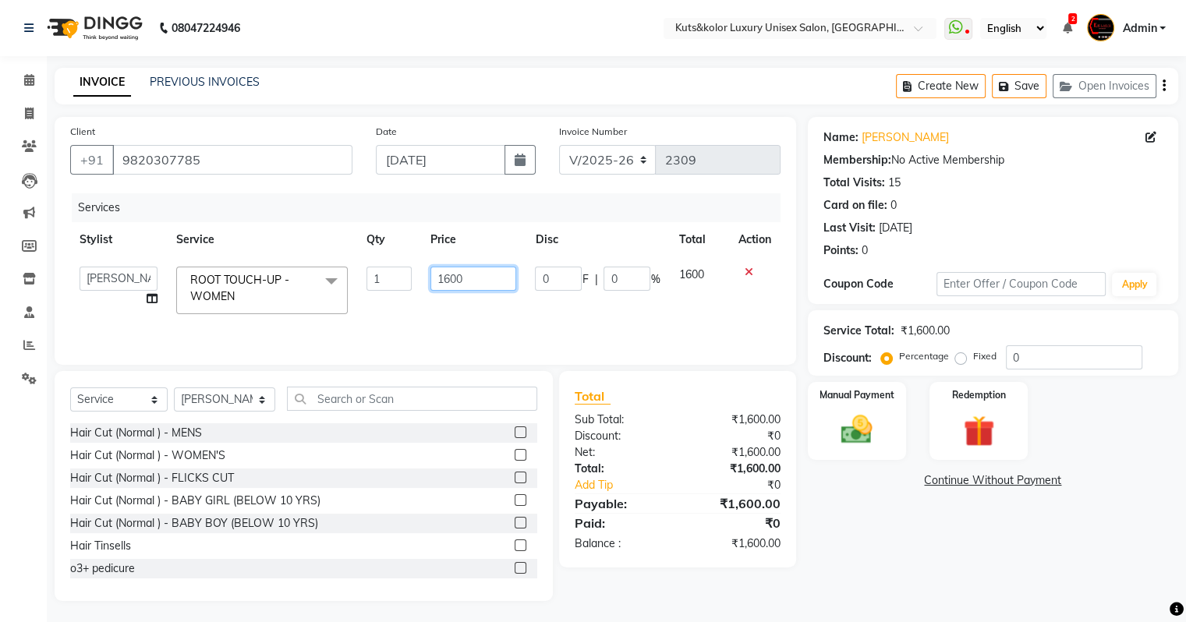
click at [447, 274] on input "1600" at bounding box center [473, 279] width 86 height 24
type input "1200"
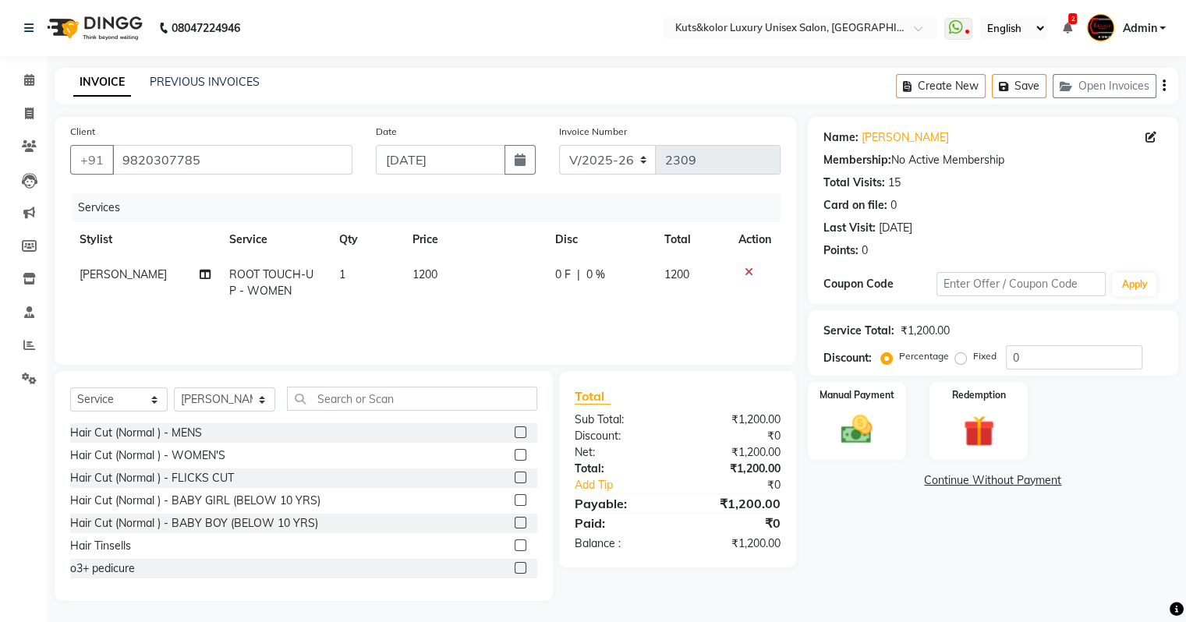
click at [173, 414] on div "Select Service Product Membership Package Voucher Prepaid Gift Card Select Styl…" at bounding box center [303, 405] width 467 height 37
click at [189, 407] on select "Select Stylist [PERSON_NAME] [PERSON_NAME] [PERSON_NAME] [PERSON_NAME] [PERSON_…" at bounding box center [224, 399] width 101 height 24
select select "22535"
click at [174, 388] on select "Select Stylist [PERSON_NAME] [PERSON_NAME] [PERSON_NAME] [PERSON_NAME] [PERSON_…" at bounding box center [224, 399] width 101 height 24
click at [515, 479] on label at bounding box center [521, 478] width 12 height 12
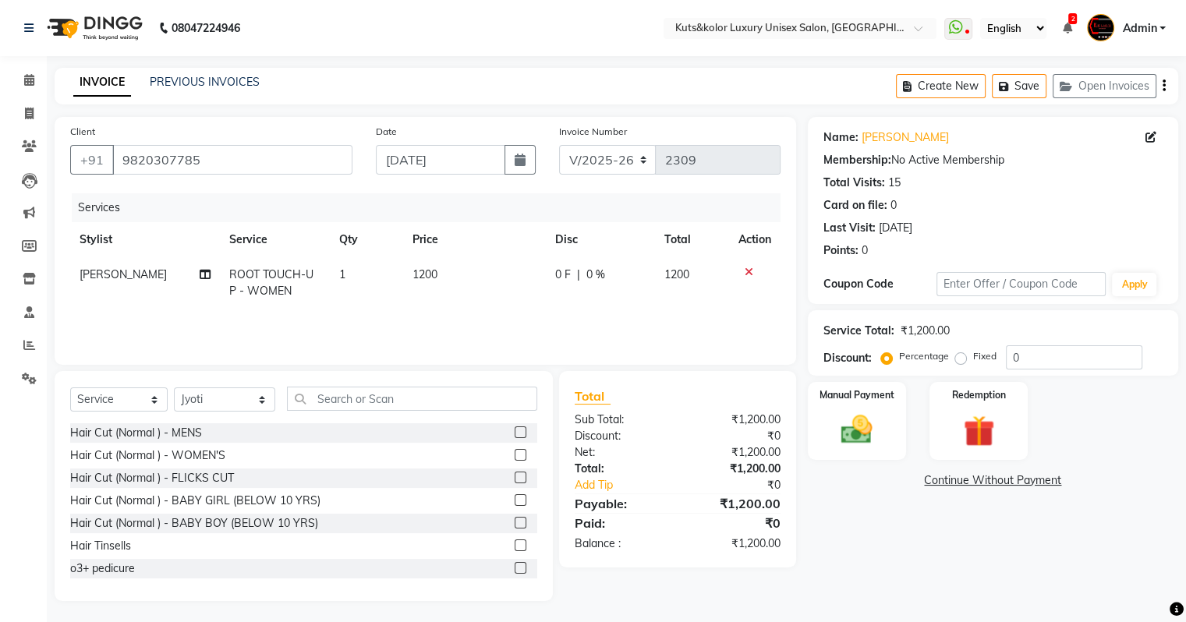
click at [515, 479] on input "checkbox" at bounding box center [520, 478] width 10 height 10
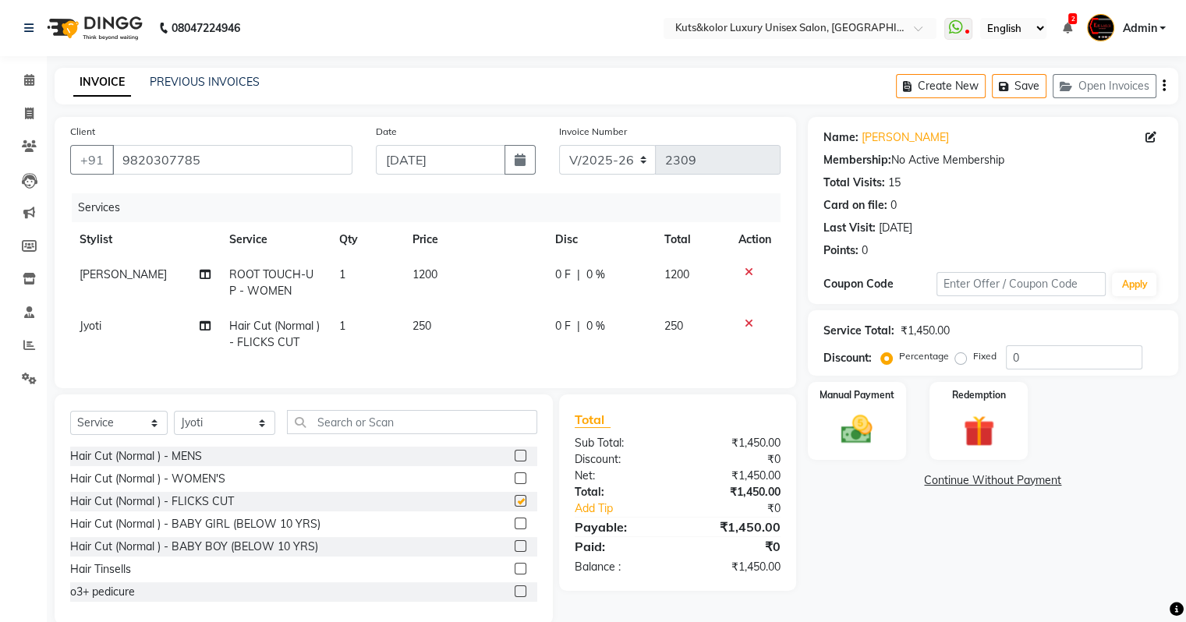
checkbox input "false"
click at [426, 316] on td "250" at bounding box center [474, 334] width 143 height 51
select select "22535"
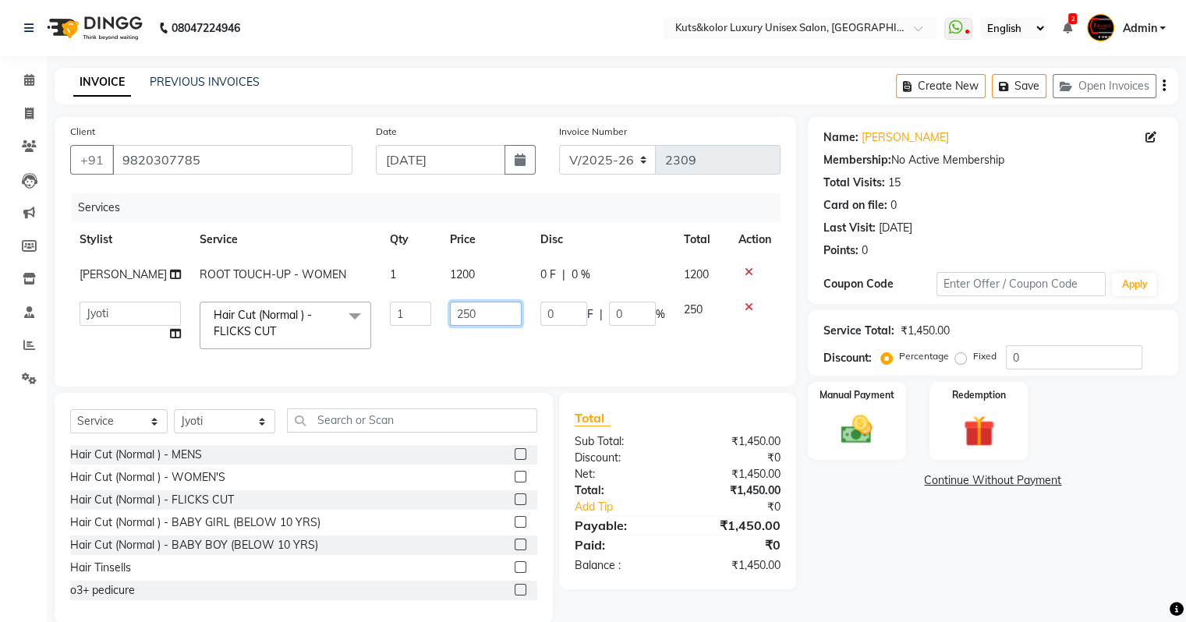
click at [450, 306] on input "250" at bounding box center [486, 314] width 72 height 24
type input "300"
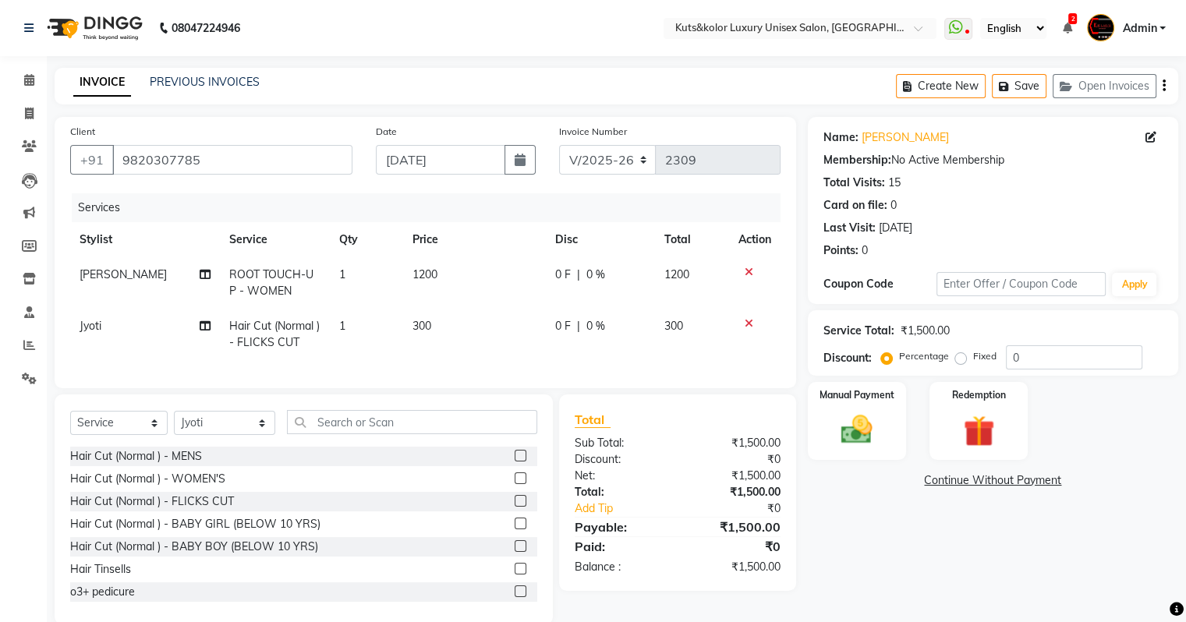
click at [500, 351] on td "300" at bounding box center [474, 334] width 143 height 51
select select "22535"
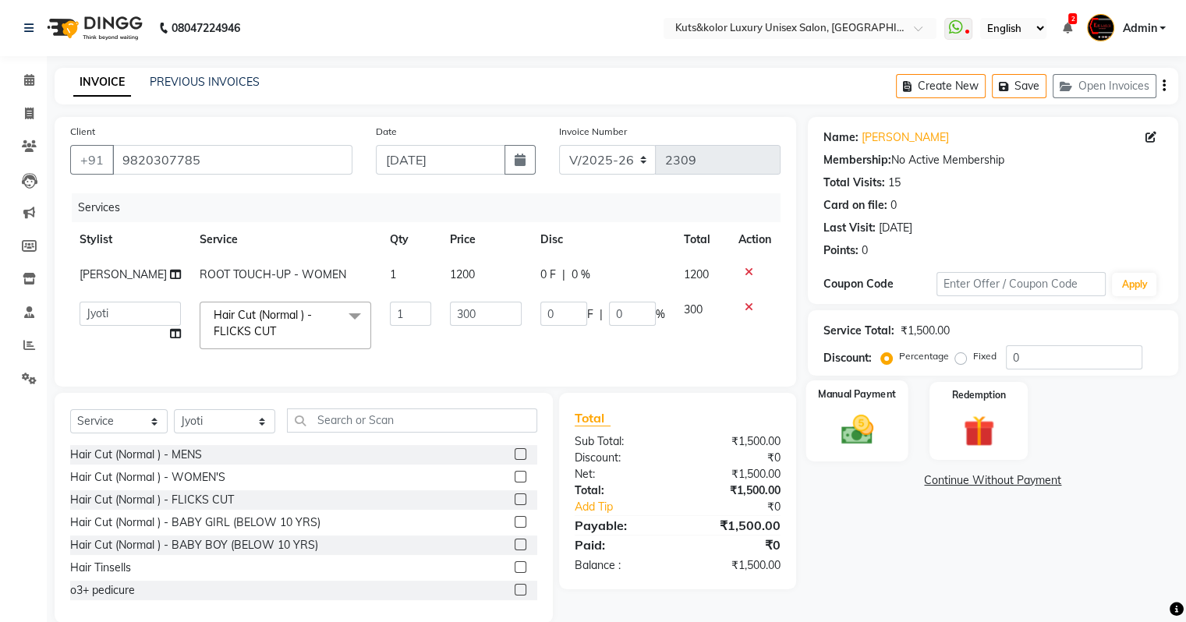
click at [850, 403] on div "Manual Payment" at bounding box center [856, 420] width 102 height 80
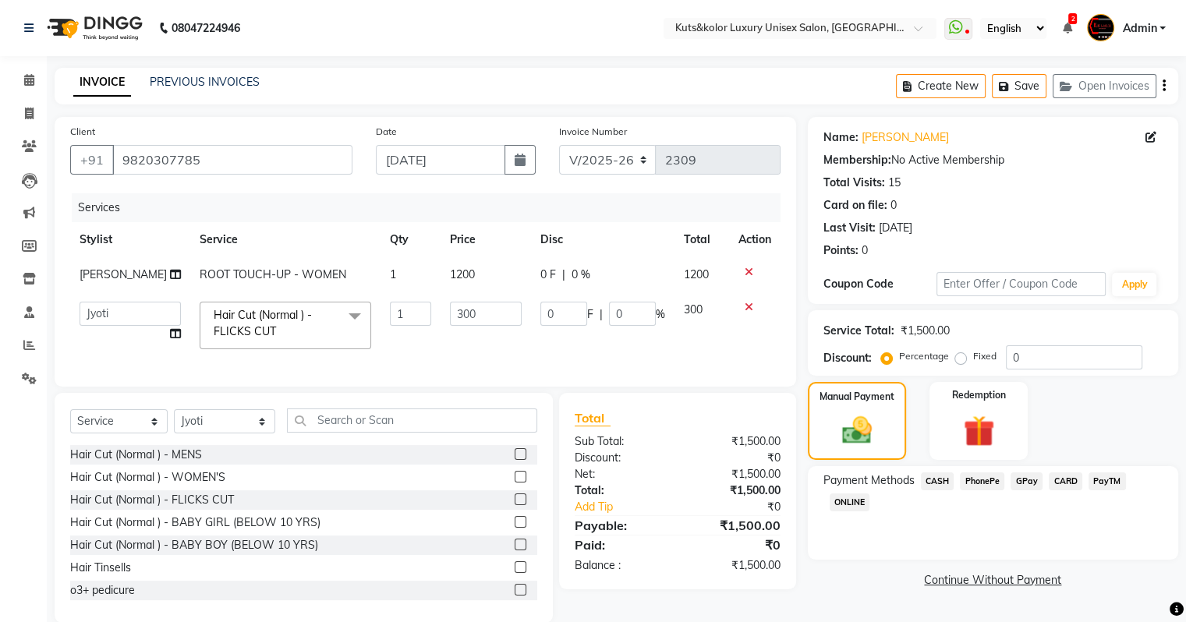
click at [850, 475] on span "CASH" at bounding box center [938, 481] width 34 height 18
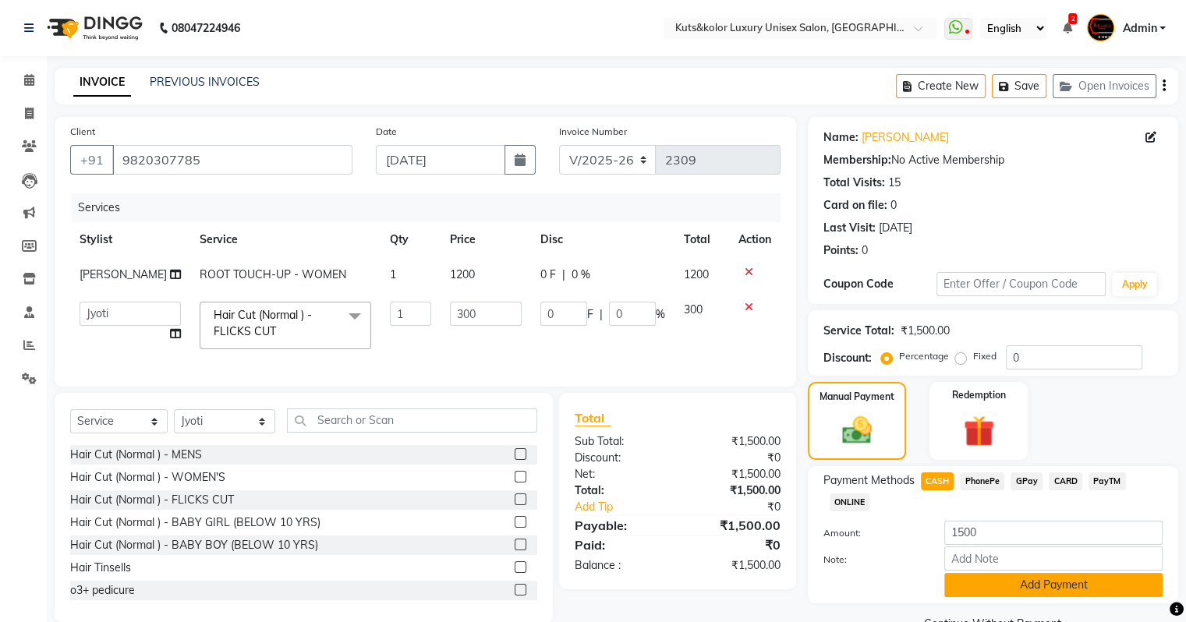
click at [850, 534] on button "Add Payment" at bounding box center [1053, 585] width 218 height 24
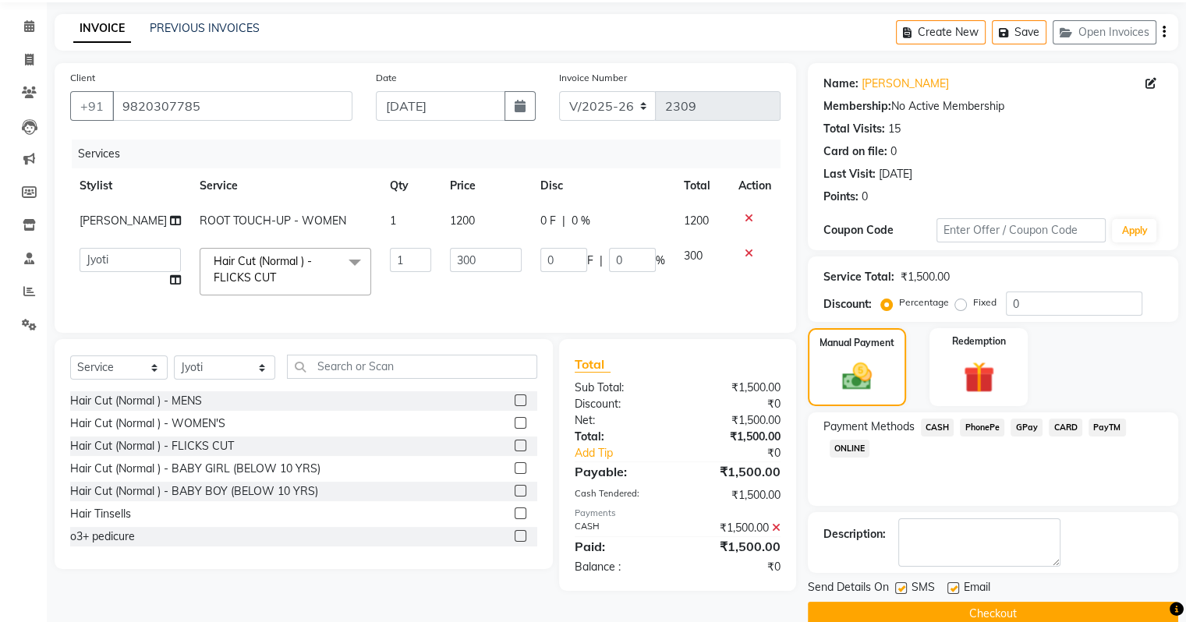
scroll to position [80, 0]
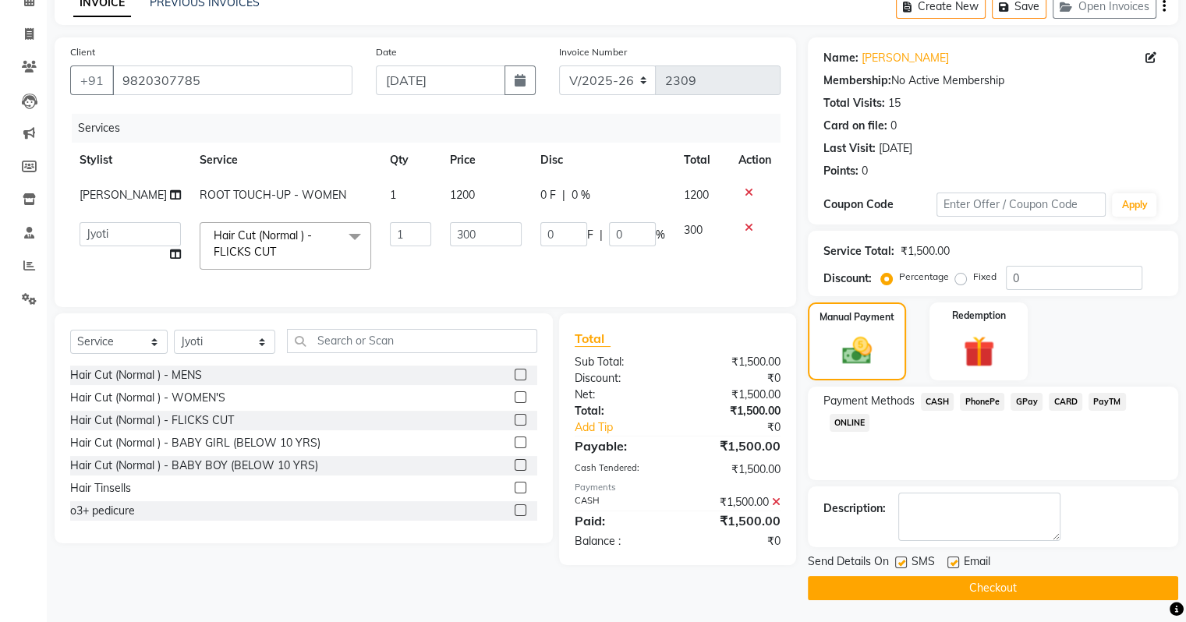
click at [850, 534] on label at bounding box center [901, 563] width 12 height 12
click at [850, 534] on input "checkbox" at bounding box center [900, 563] width 10 height 10
checkbox input "false"
click at [850, 534] on button "Checkout" at bounding box center [993, 588] width 370 height 24
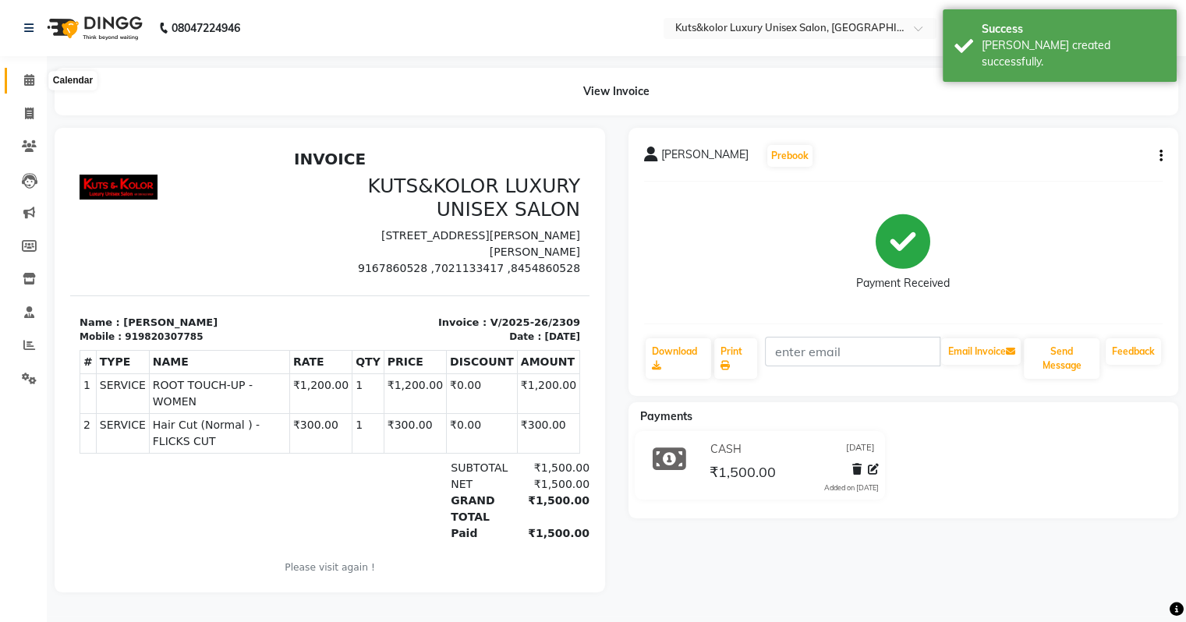
click at [31, 78] on icon at bounding box center [29, 80] width 10 height 12
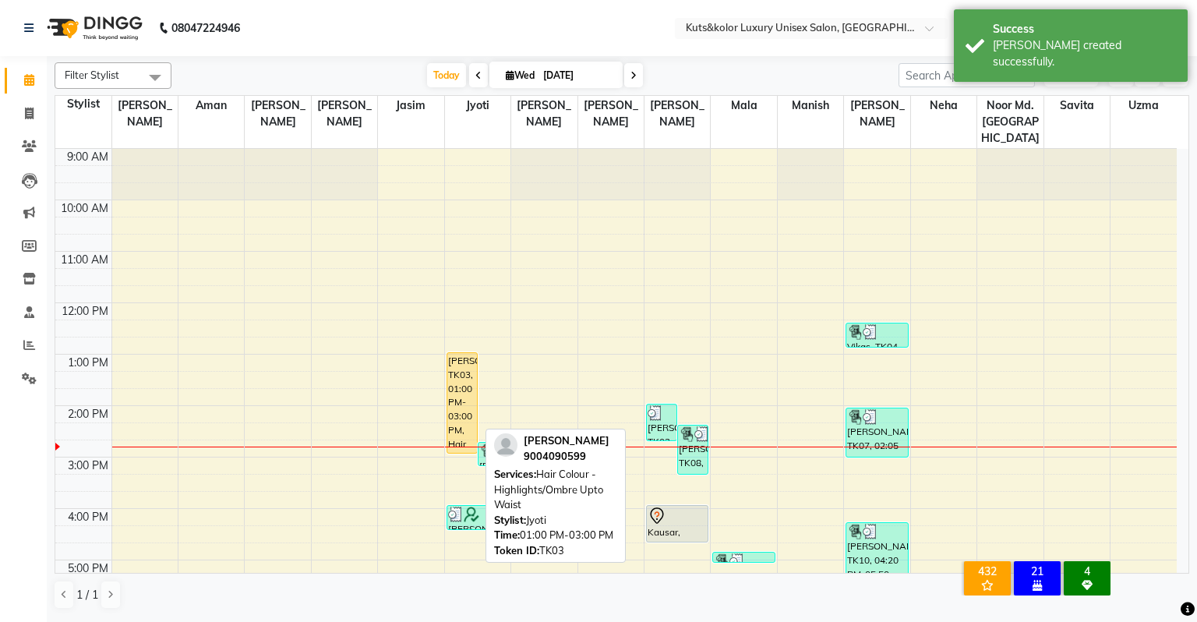
click at [465, 393] on div "Harsha Bhandari, TK03, 01:00 PM-03:00 PM, Hair Colour - Highlights/Ombre Upto W…" at bounding box center [462, 403] width 30 height 100
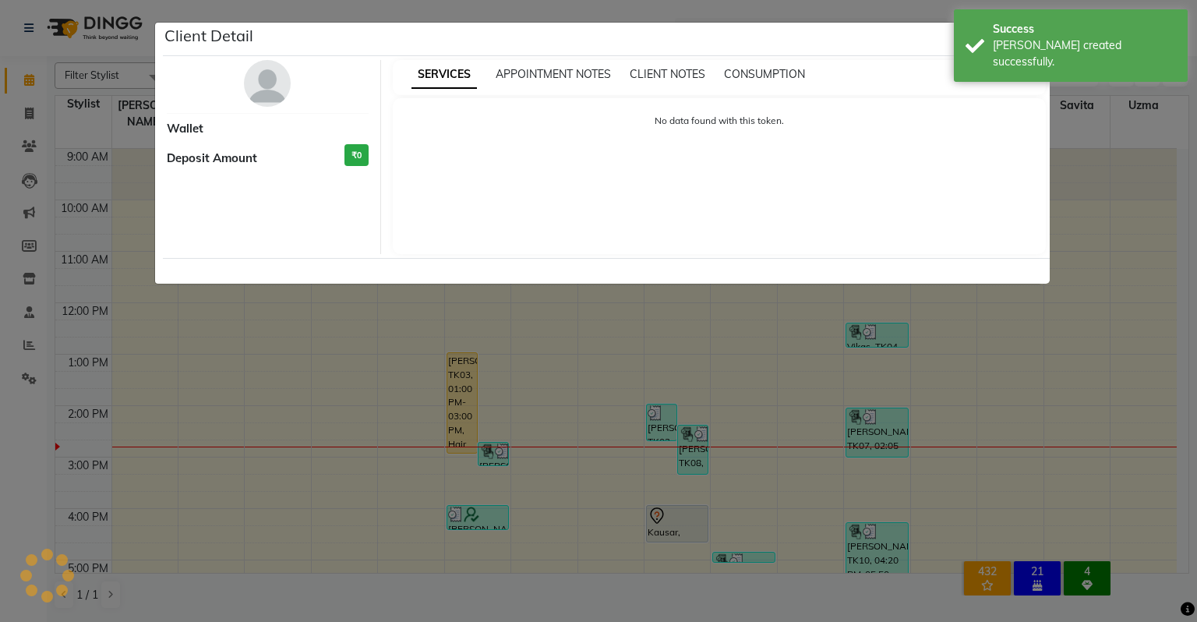
select select "1"
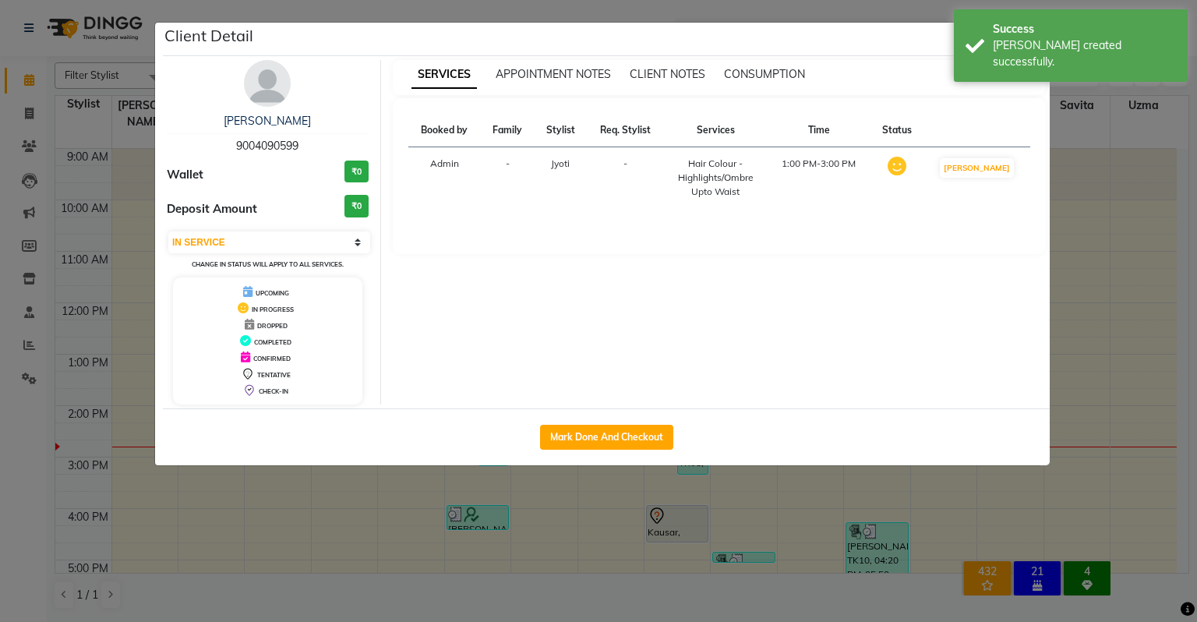
click at [600, 451] on div "Mark Done And Checkout" at bounding box center [606, 437] width 887 height 57
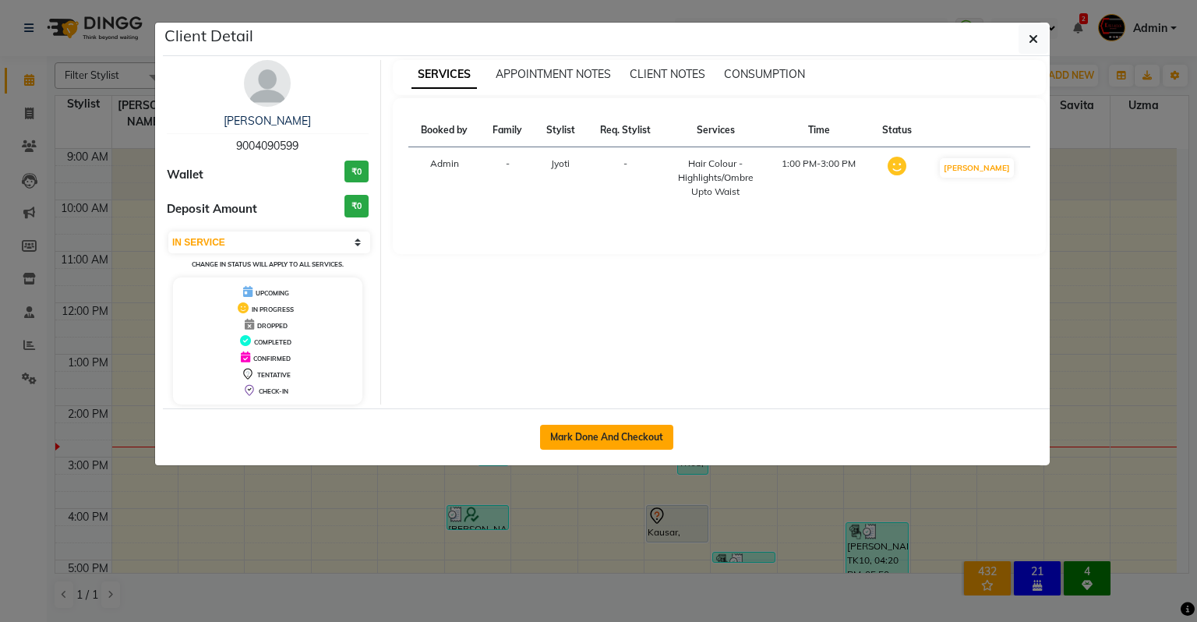
click at [600, 444] on button "Mark Done And Checkout" at bounding box center [606, 437] width 133 height 25
select select "4172"
select select "service"
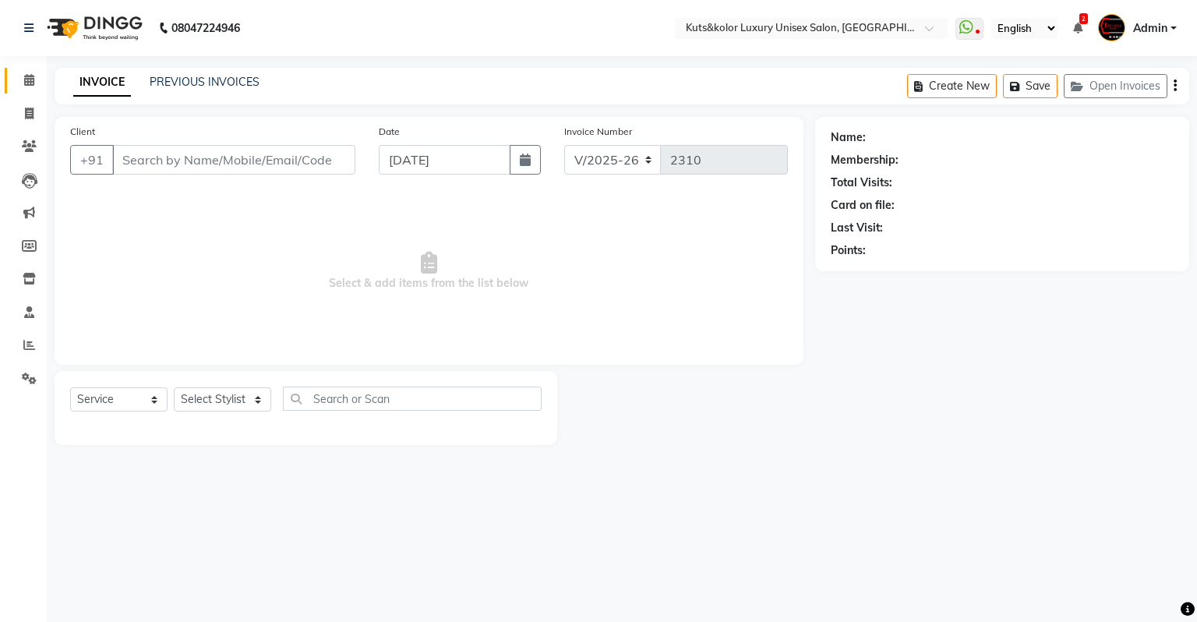
type input "9004090599"
select select "22535"
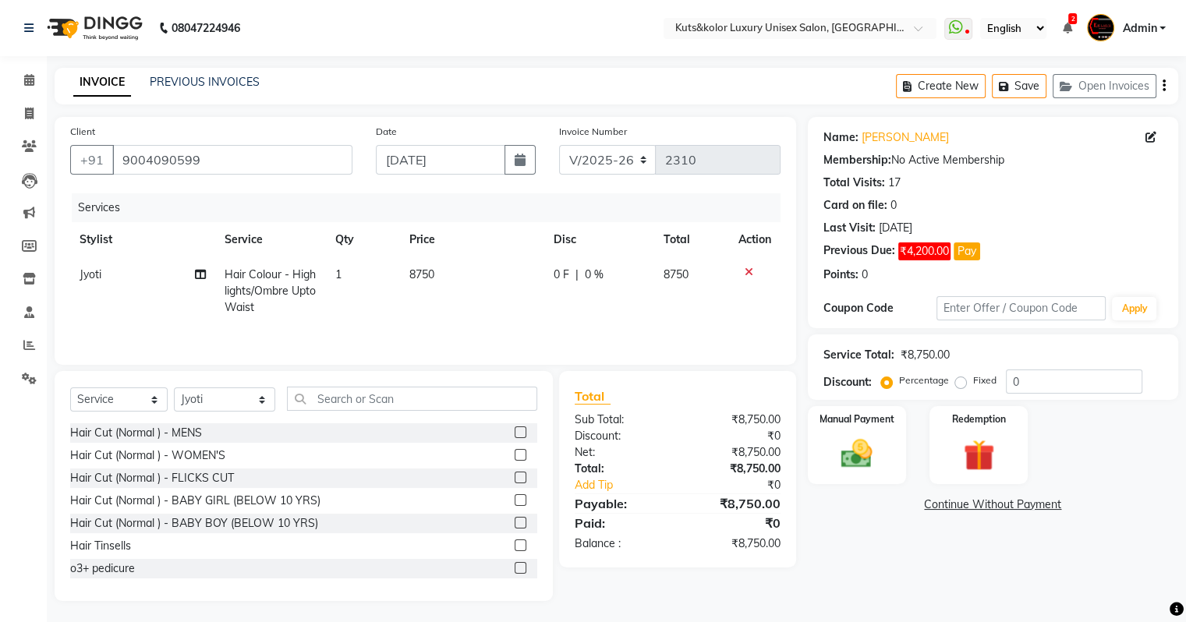
click at [477, 276] on td "8750" at bounding box center [472, 291] width 144 height 68
select select "22535"
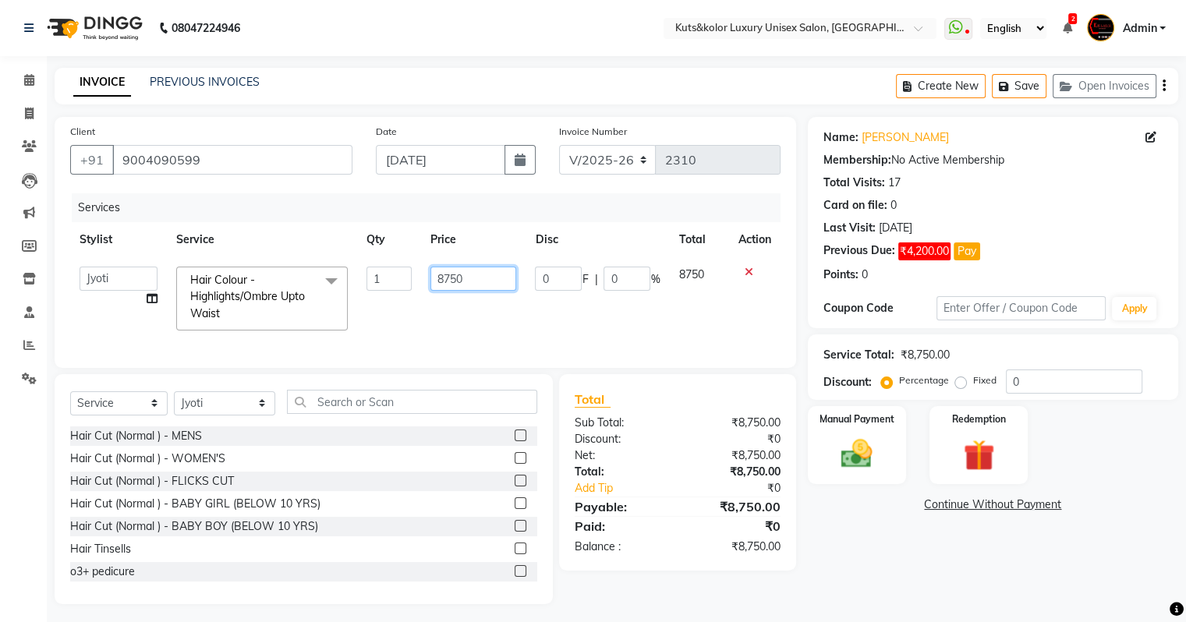
click at [484, 281] on input "8750" at bounding box center [473, 279] width 86 height 24
type input "8000"
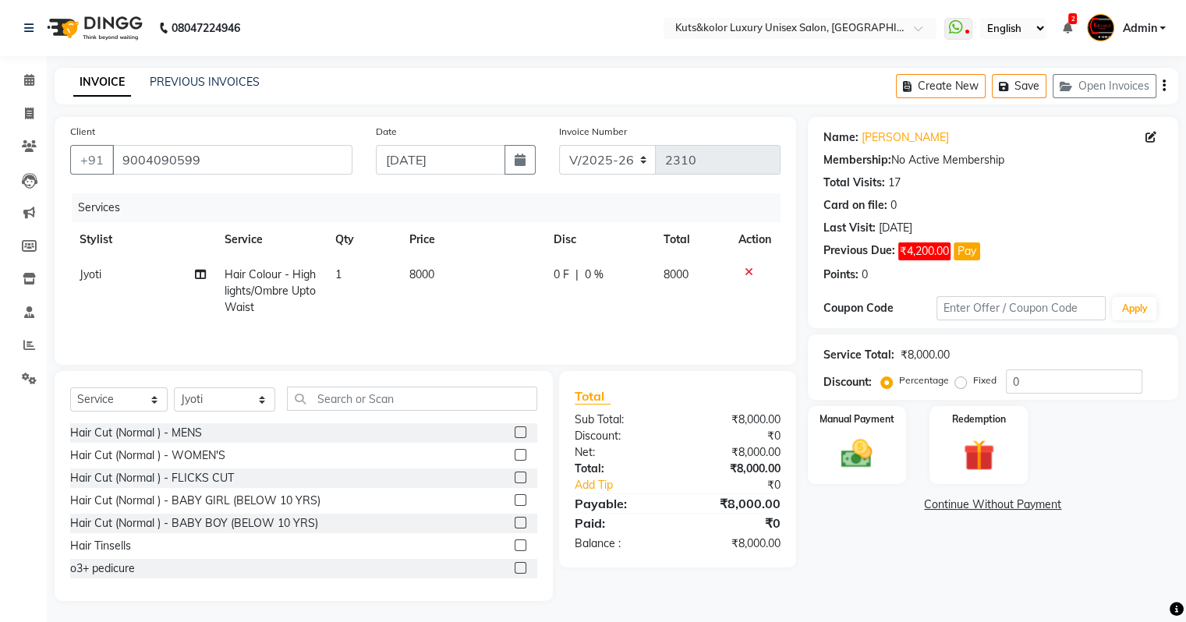
click at [483, 341] on div "Services Stylist Service Qty Price Disc Total Action Jyoti Hair Colour - Highli…" at bounding box center [425, 271] width 710 height 156
click at [850, 451] on img at bounding box center [856, 454] width 52 height 37
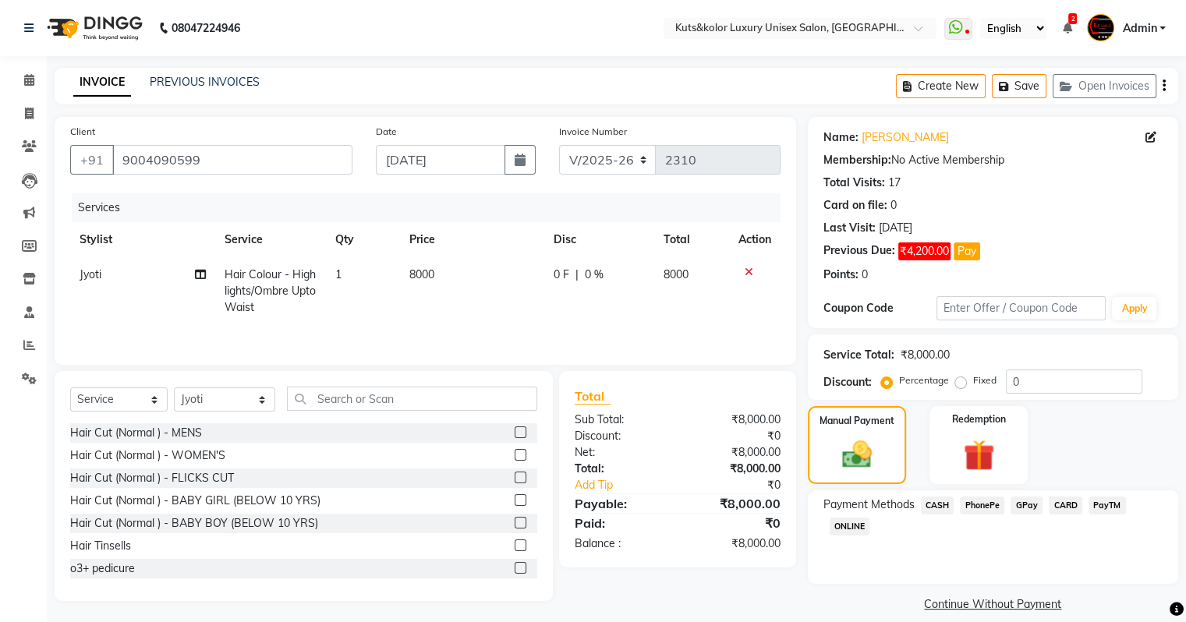
click at [850, 508] on span "CASH" at bounding box center [938, 506] width 34 height 18
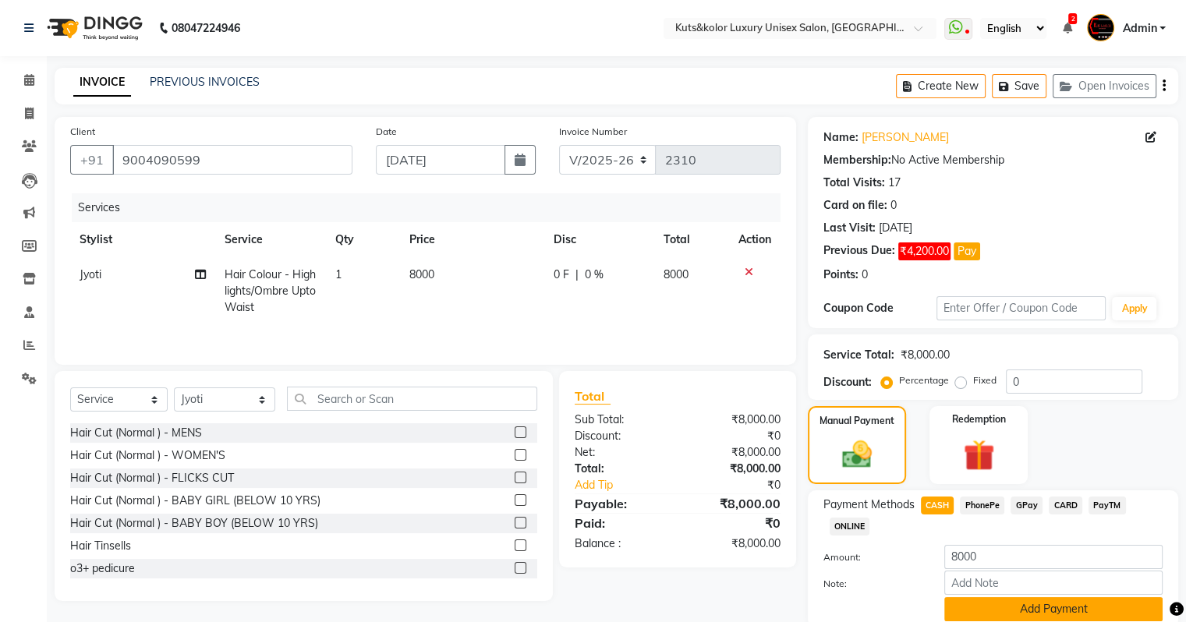
click at [850, 534] on button "Add Payment" at bounding box center [1053, 609] width 218 height 24
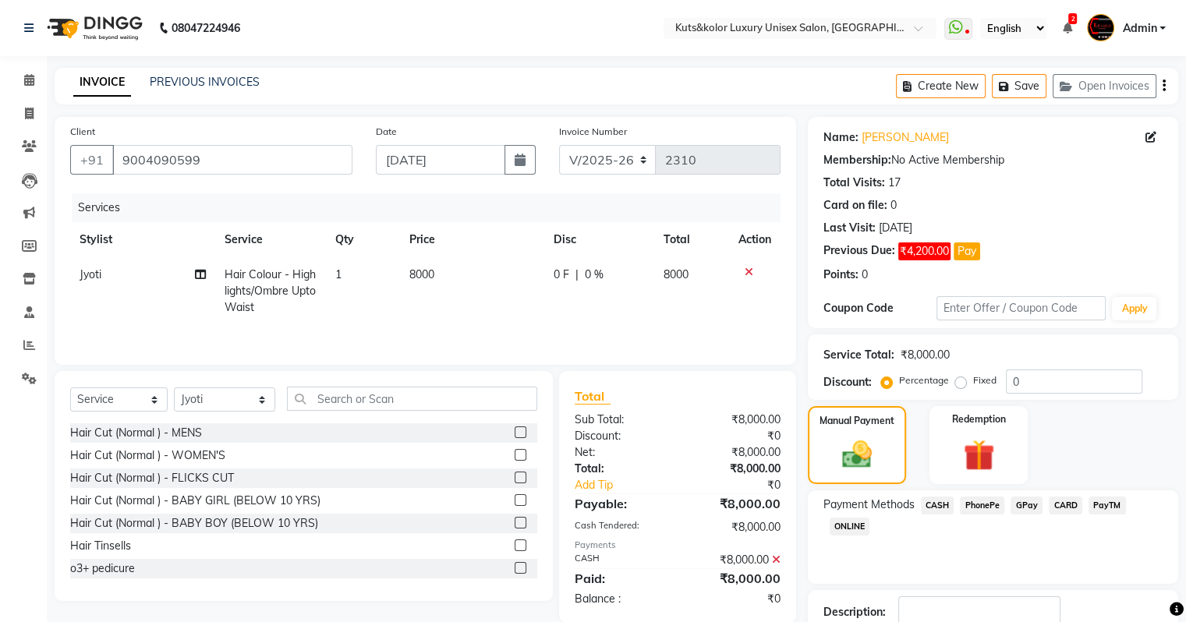
scroll to position [103, 0]
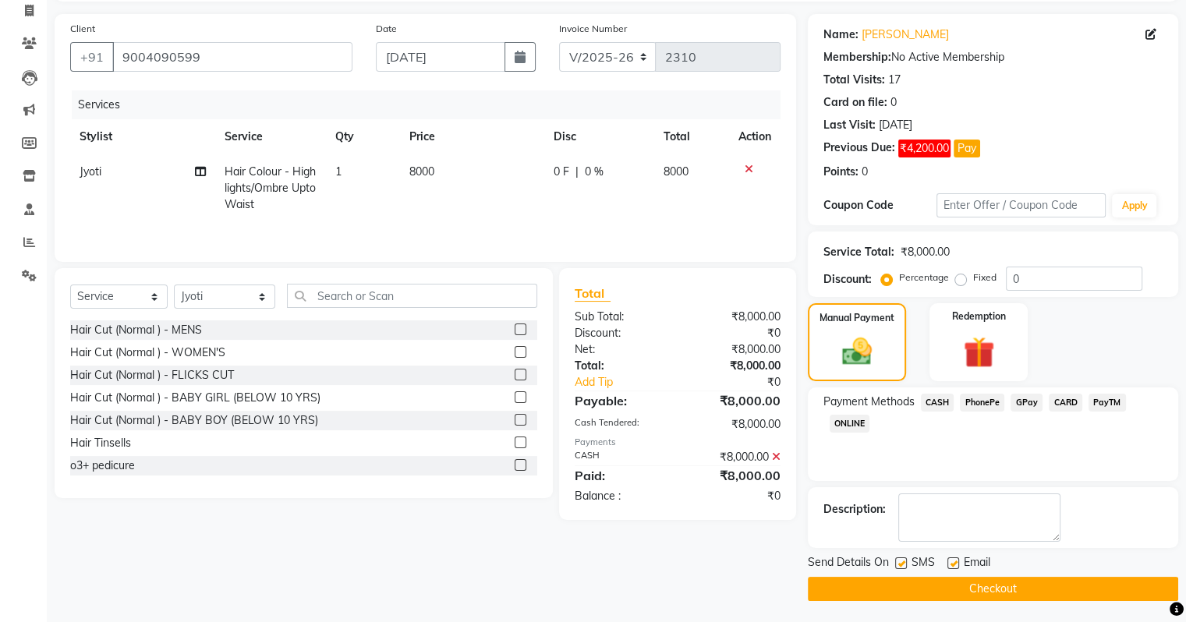
click at [850, 534] on label at bounding box center [901, 563] width 12 height 12
click at [850, 534] on input "checkbox" at bounding box center [900, 564] width 10 height 10
checkbox input "false"
click at [850, 534] on button "Checkout" at bounding box center [993, 589] width 370 height 24
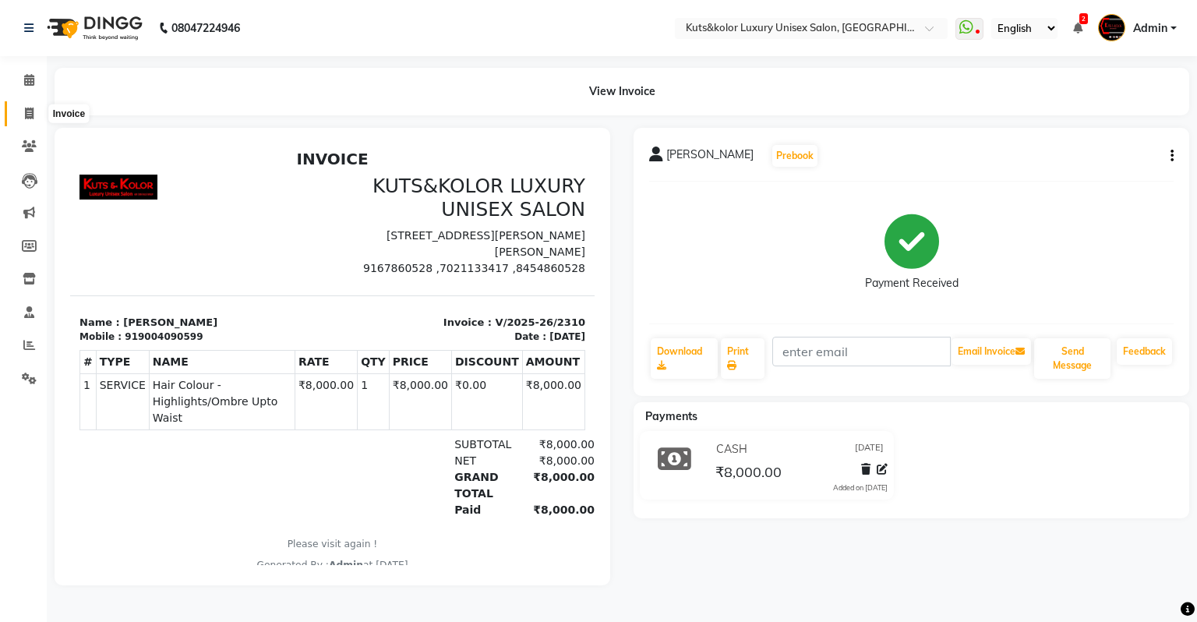
click at [25, 108] on icon at bounding box center [29, 114] width 9 height 12
select select "4172"
select select "service"
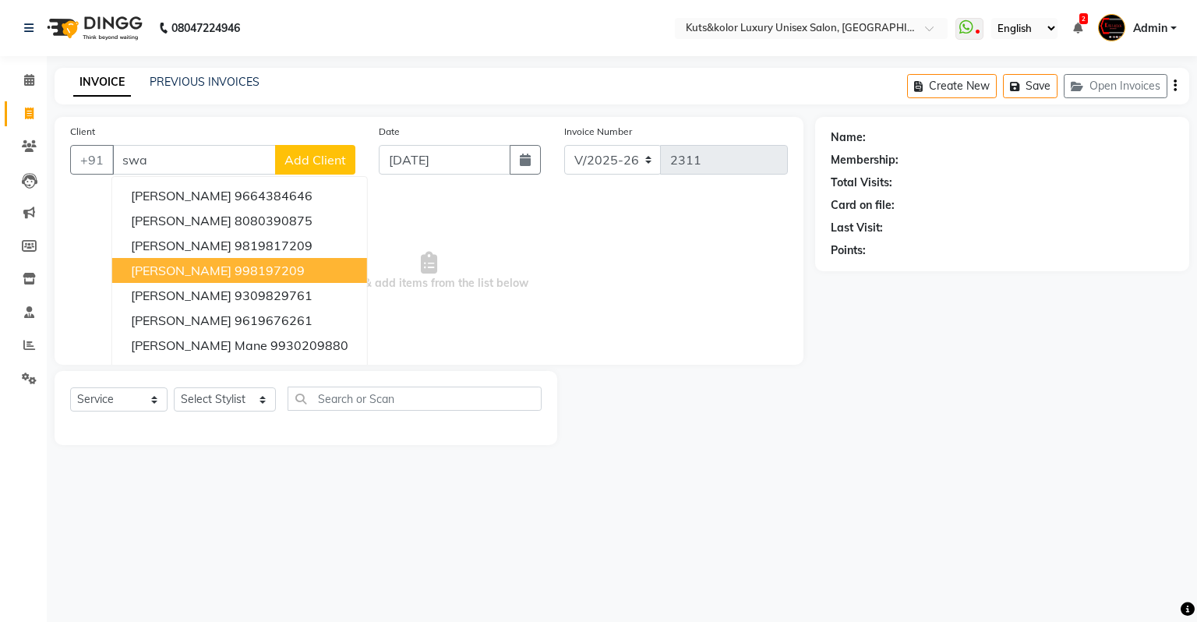
click at [193, 267] on span "Swati Mehta" at bounding box center [181, 271] width 101 height 16
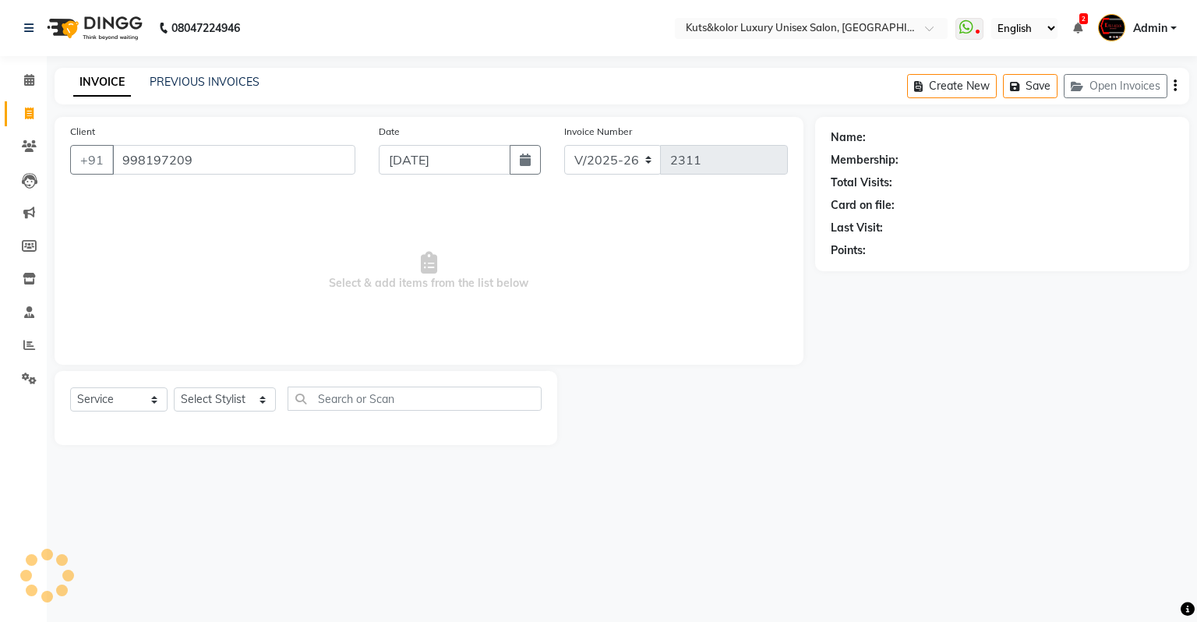
type input "998197209"
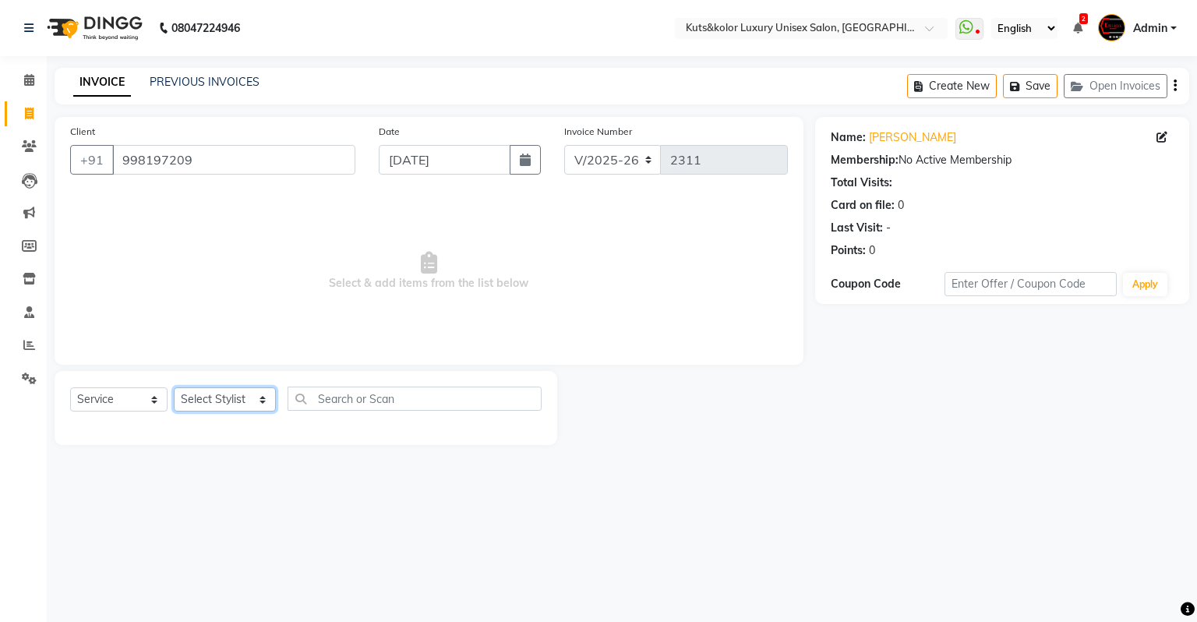
click at [209, 409] on select "Select Stylist [PERSON_NAME] [PERSON_NAME] [PERSON_NAME] [PERSON_NAME] [PERSON_…" at bounding box center [225, 399] width 102 height 24
select select "22556"
click at [174, 388] on select "Select Stylist [PERSON_NAME] [PERSON_NAME] [PERSON_NAME] [PERSON_NAME] [PERSON_…" at bounding box center [225, 399] width 102 height 24
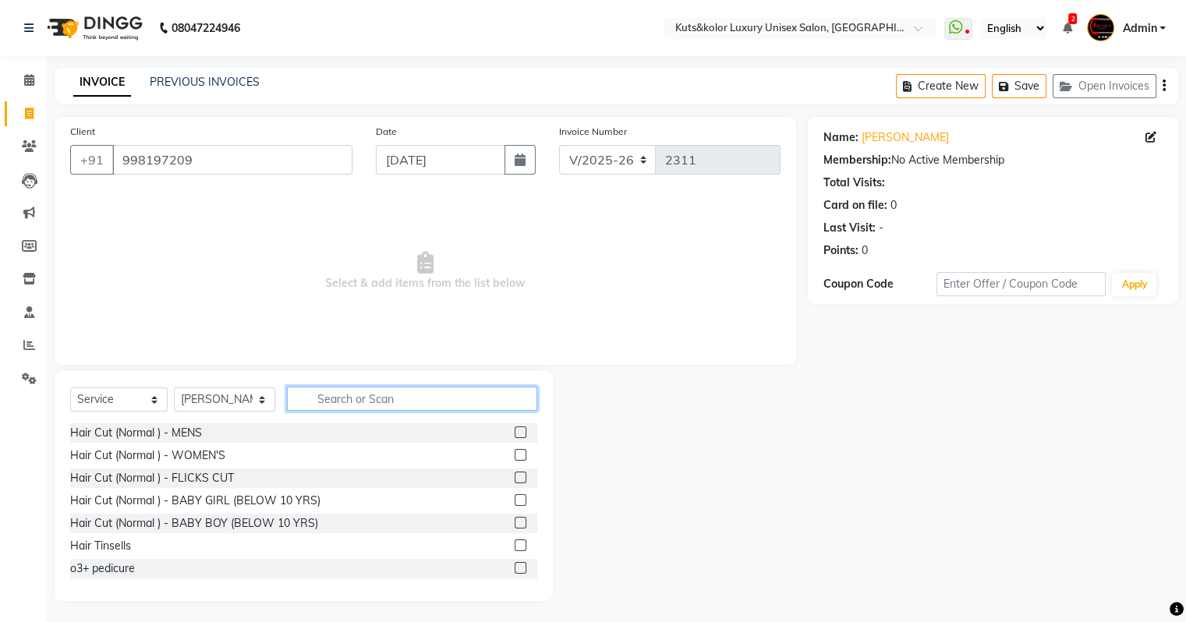
click at [337, 391] on input "text" at bounding box center [412, 399] width 250 height 24
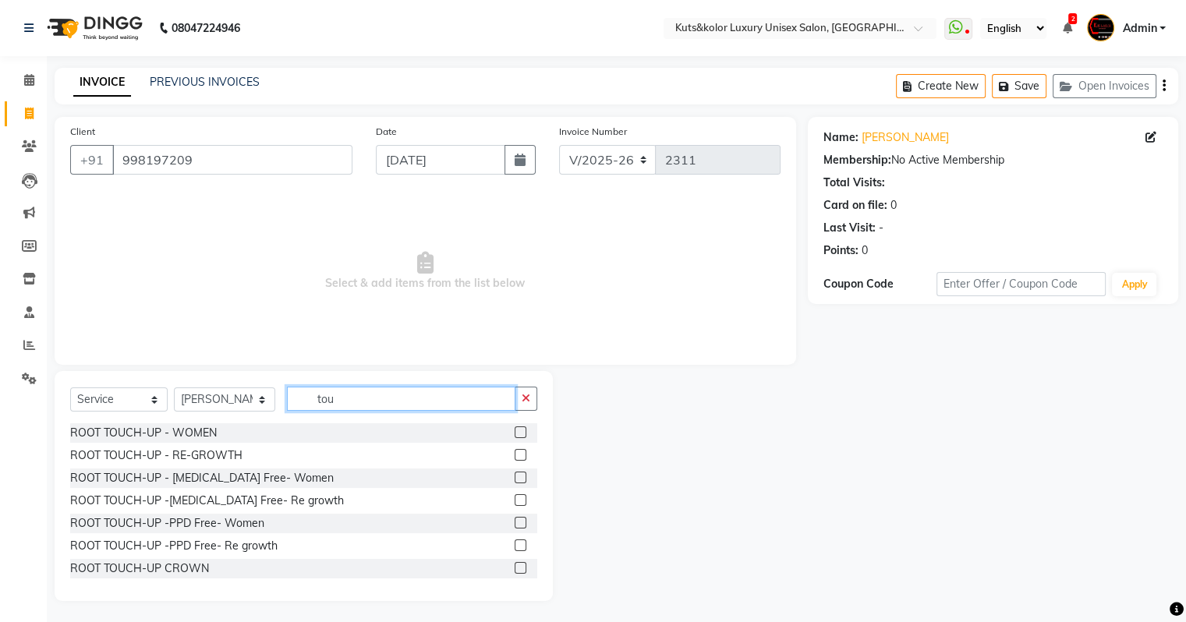
type input "tou"
click at [515, 457] on label at bounding box center [521, 455] width 12 height 12
click at [515, 457] on input "checkbox" at bounding box center [520, 456] width 10 height 10
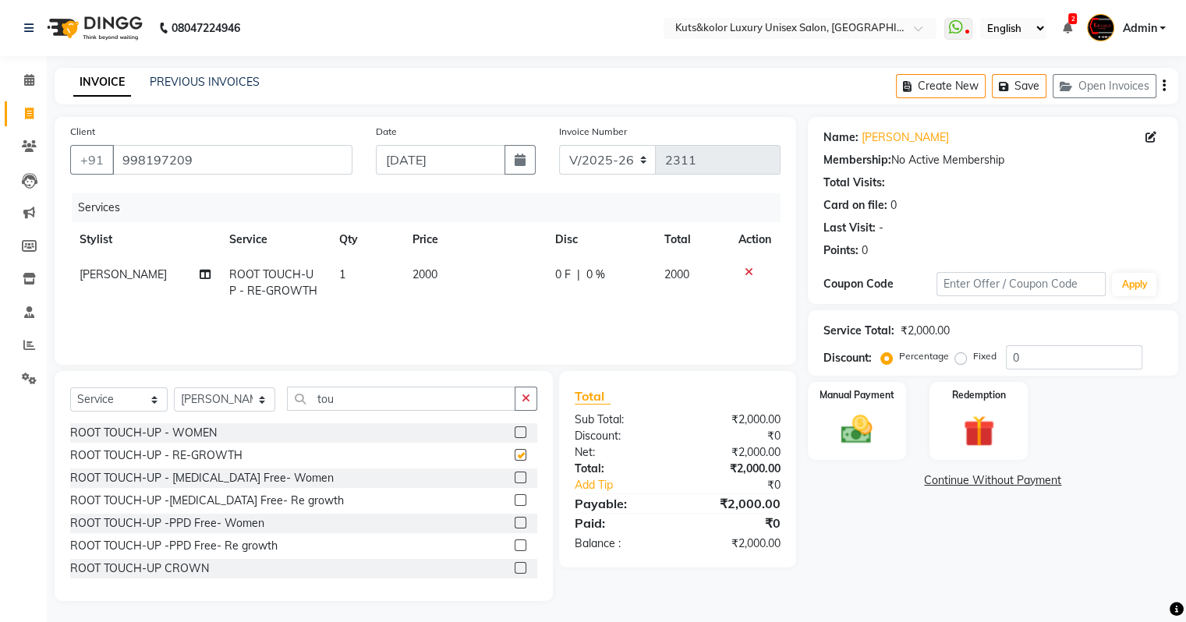
checkbox input "false"
click at [438, 270] on td "2000" at bounding box center [474, 282] width 143 height 51
select select "22556"
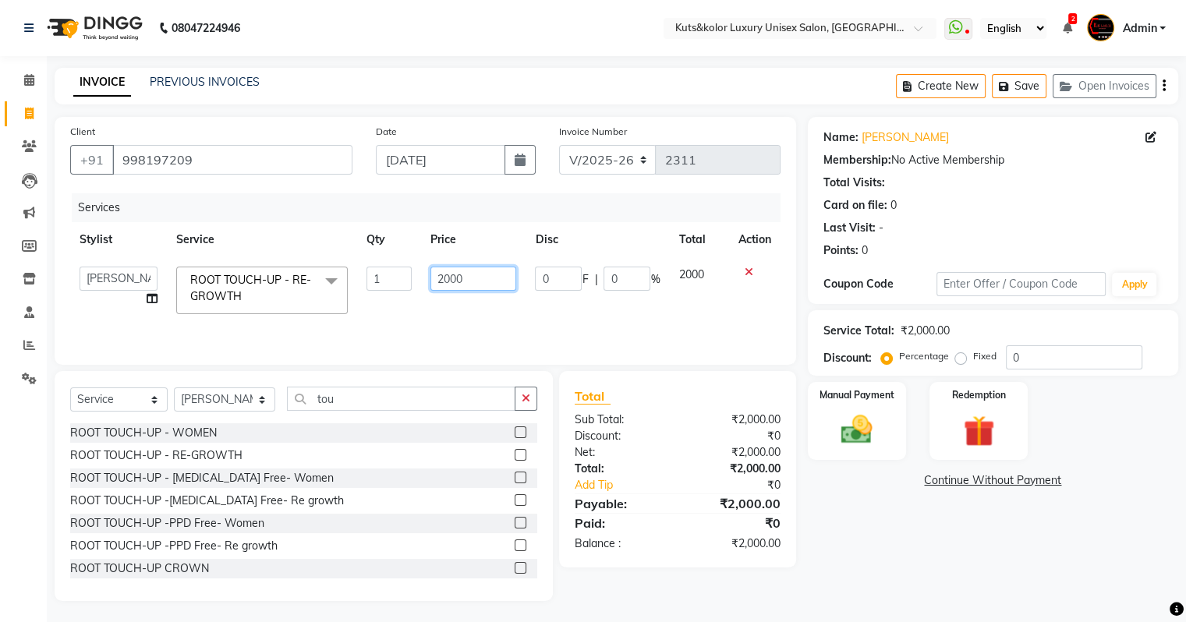
click at [451, 274] on input "2000" at bounding box center [473, 279] width 86 height 24
type input "2100"
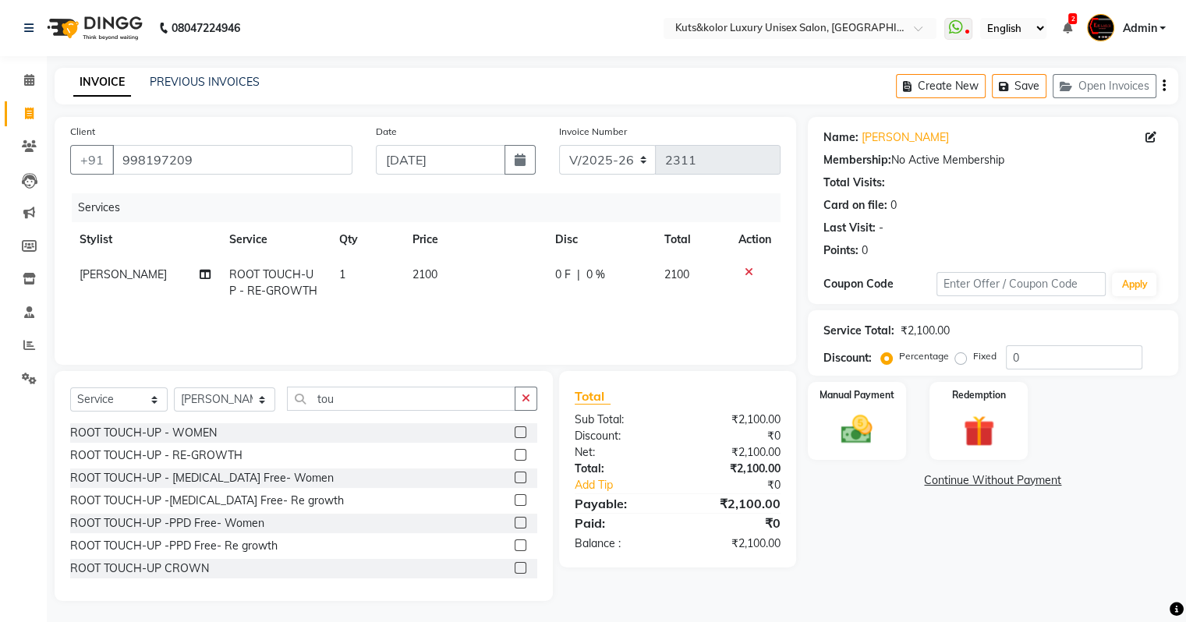
click at [477, 326] on div "Services Stylist Service Qty Price Disc Total Action Mudassir ROOT TOUCH-UP - R…" at bounding box center [425, 271] width 710 height 156
click at [850, 413] on div "Manual Payment" at bounding box center [856, 420] width 102 height 80
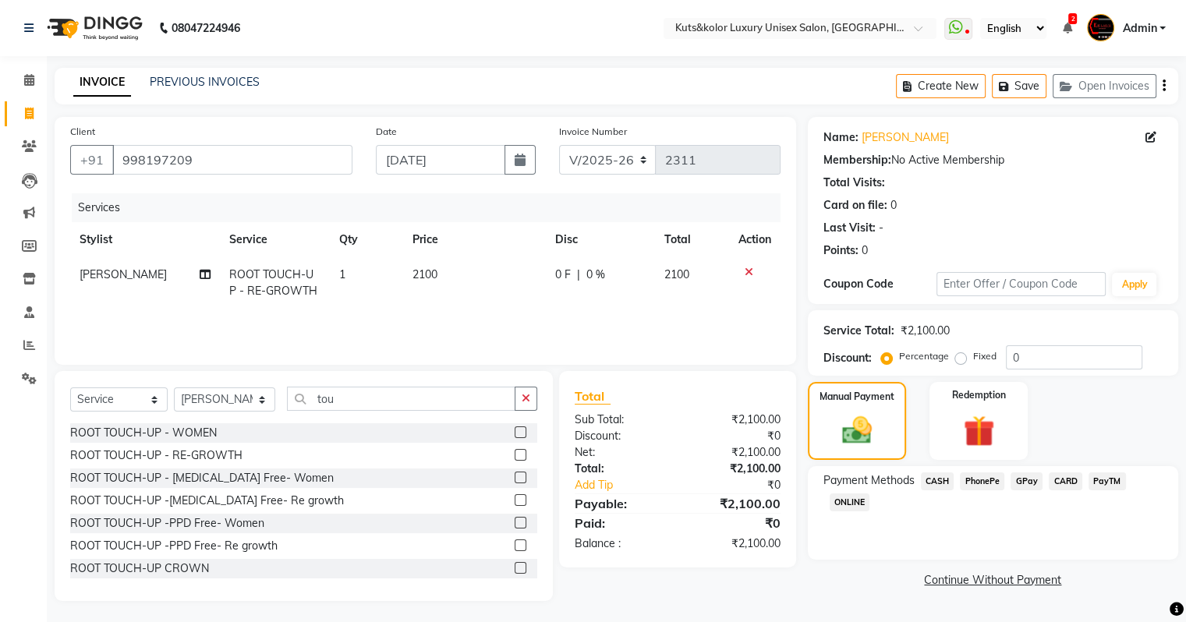
click at [850, 479] on span "CASH" at bounding box center [938, 481] width 34 height 18
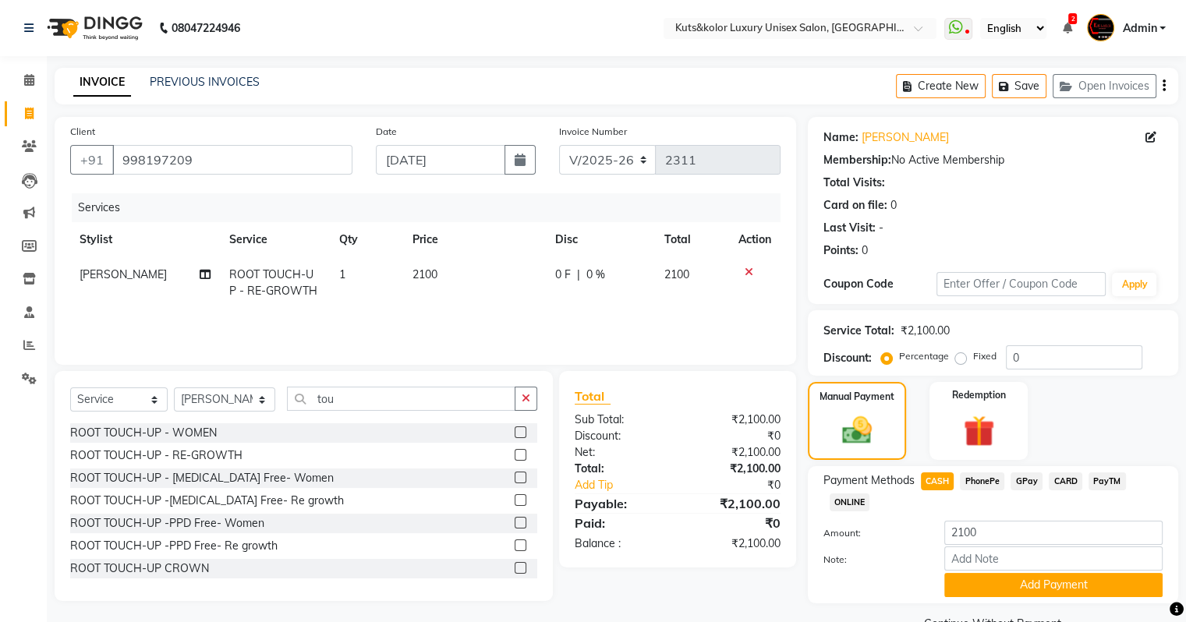
click at [850, 483] on span "GPay" at bounding box center [1026, 481] width 32 height 18
click at [850, 534] on button "Add Payment" at bounding box center [1053, 585] width 218 height 24
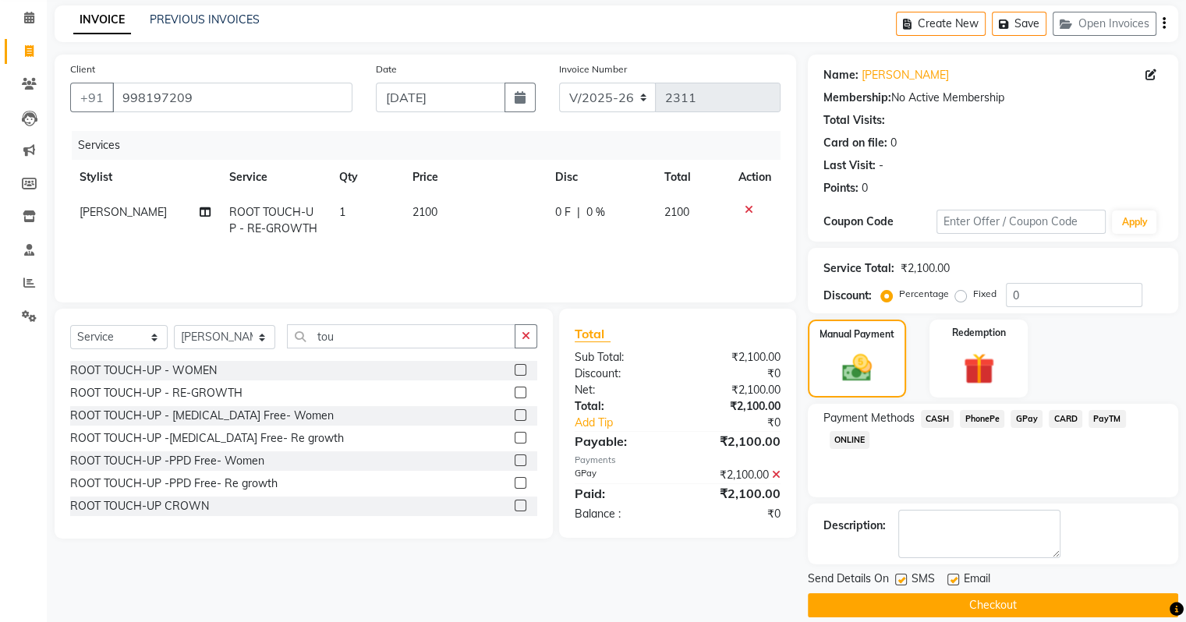
scroll to position [80, 0]
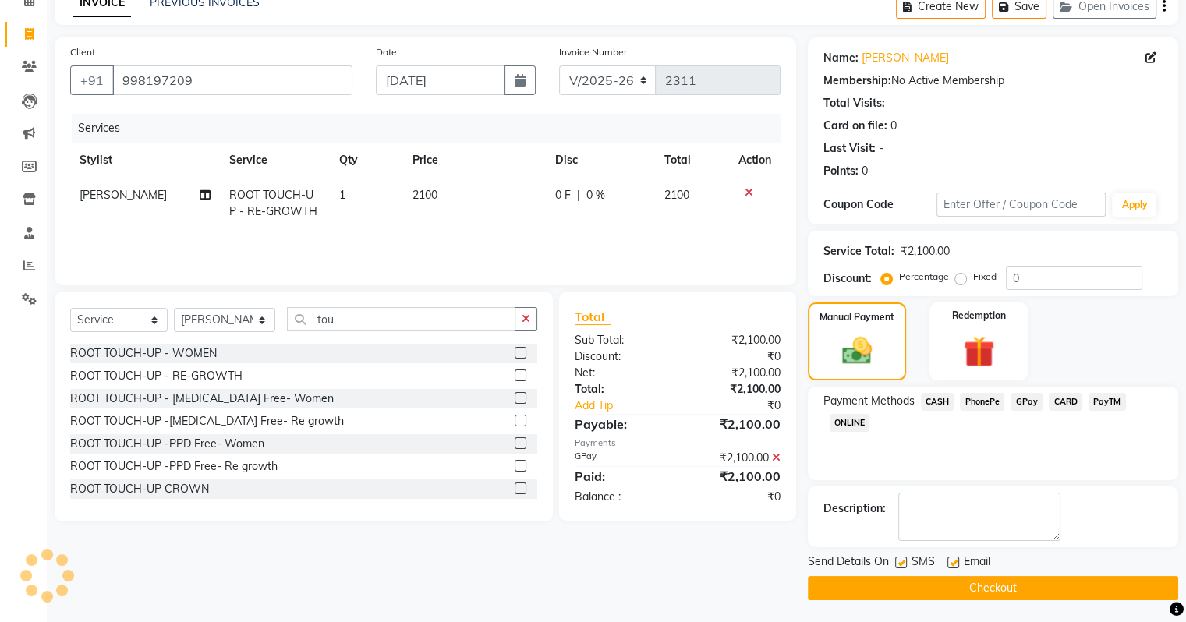
click at [850, 534] on label at bounding box center [901, 563] width 12 height 12
click at [850, 534] on input "checkbox" at bounding box center [900, 563] width 10 height 10
checkbox input "false"
click at [850, 534] on button "Checkout" at bounding box center [993, 588] width 370 height 24
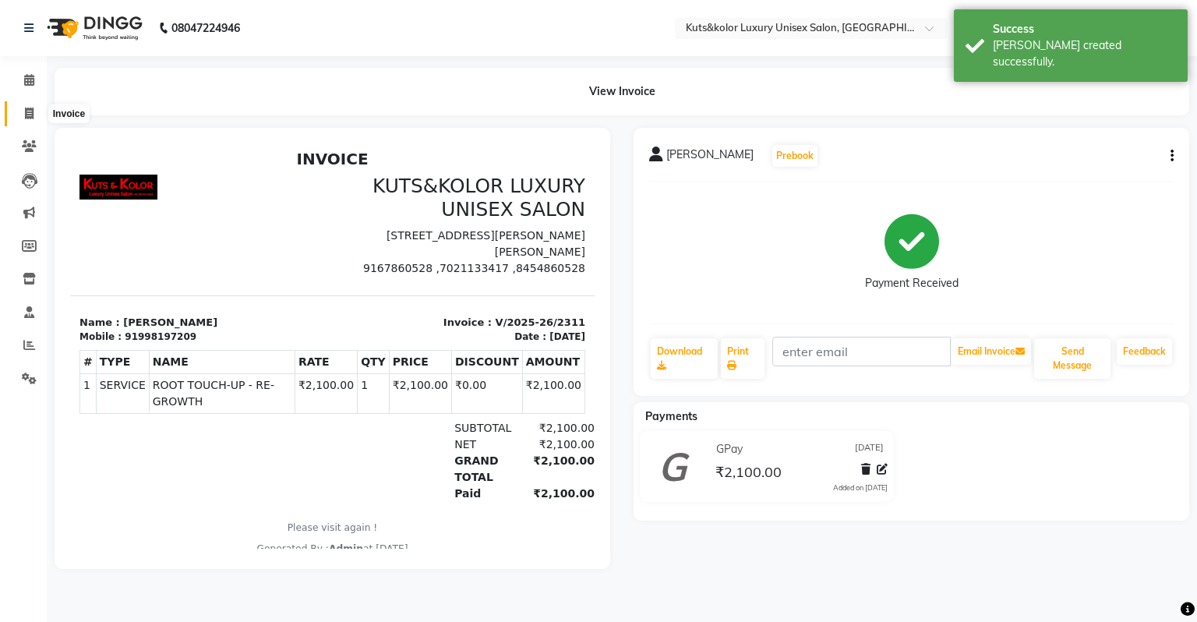
click at [31, 118] on icon at bounding box center [29, 114] width 9 height 12
select select "service"
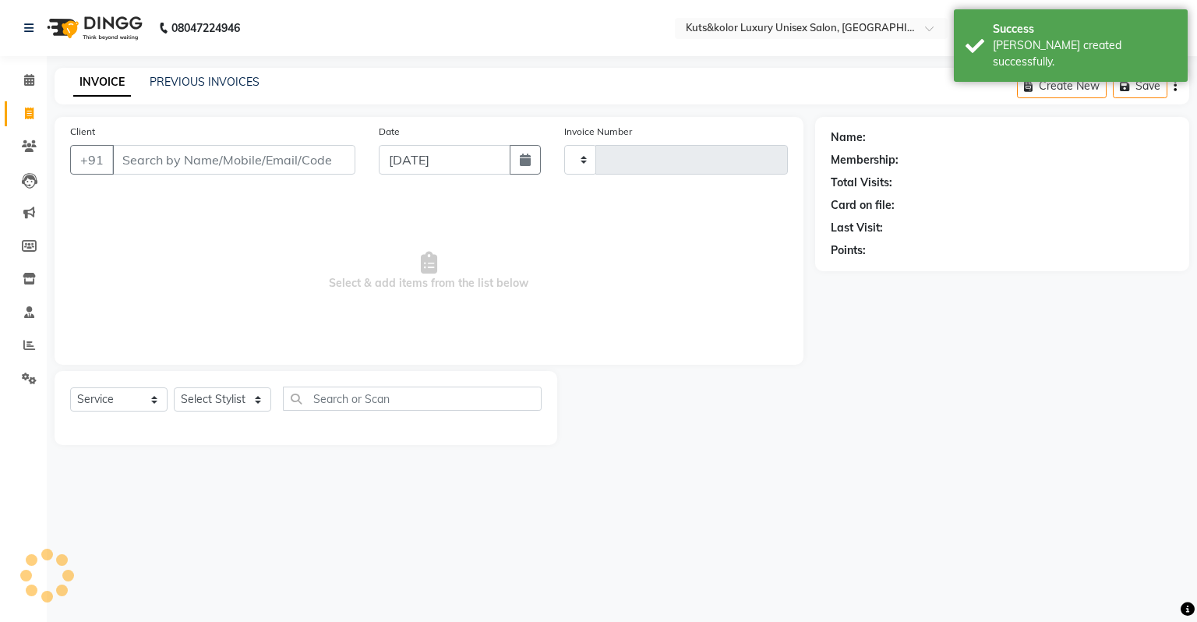
type input "2312"
select select "4172"
click at [195, 82] on link "PREVIOUS INVOICES" at bounding box center [205, 82] width 110 height 14
